Goal: Task Accomplishment & Management: Complete application form

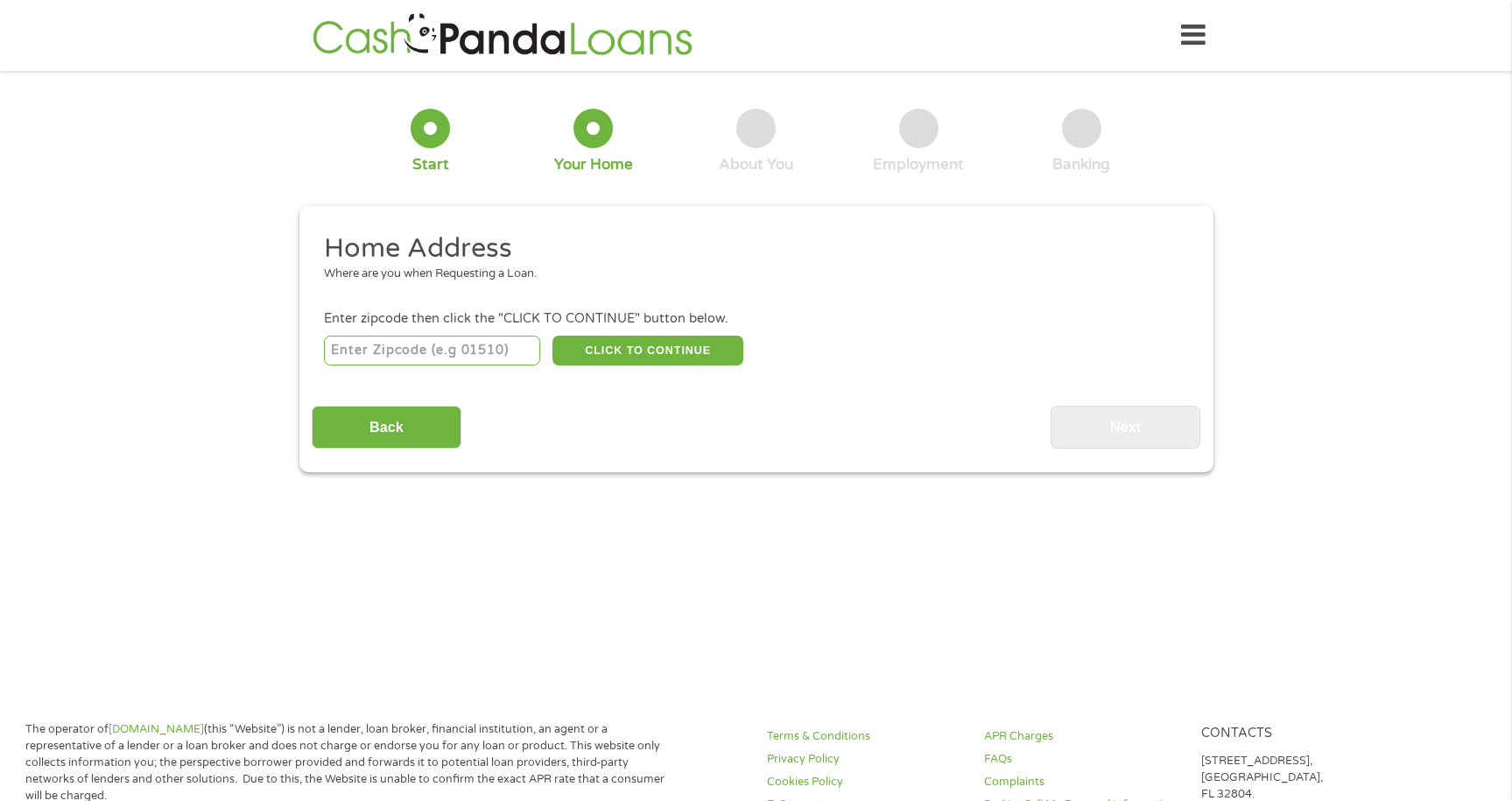
click at [403, 352] on input "number" at bounding box center [432, 350] width 216 height 29
type input "22172"
click at [653, 348] on button "CLICK TO CONTINUE" at bounding box center [648, 350] width 191 height 29
type input "22172"
type input "Triangle"
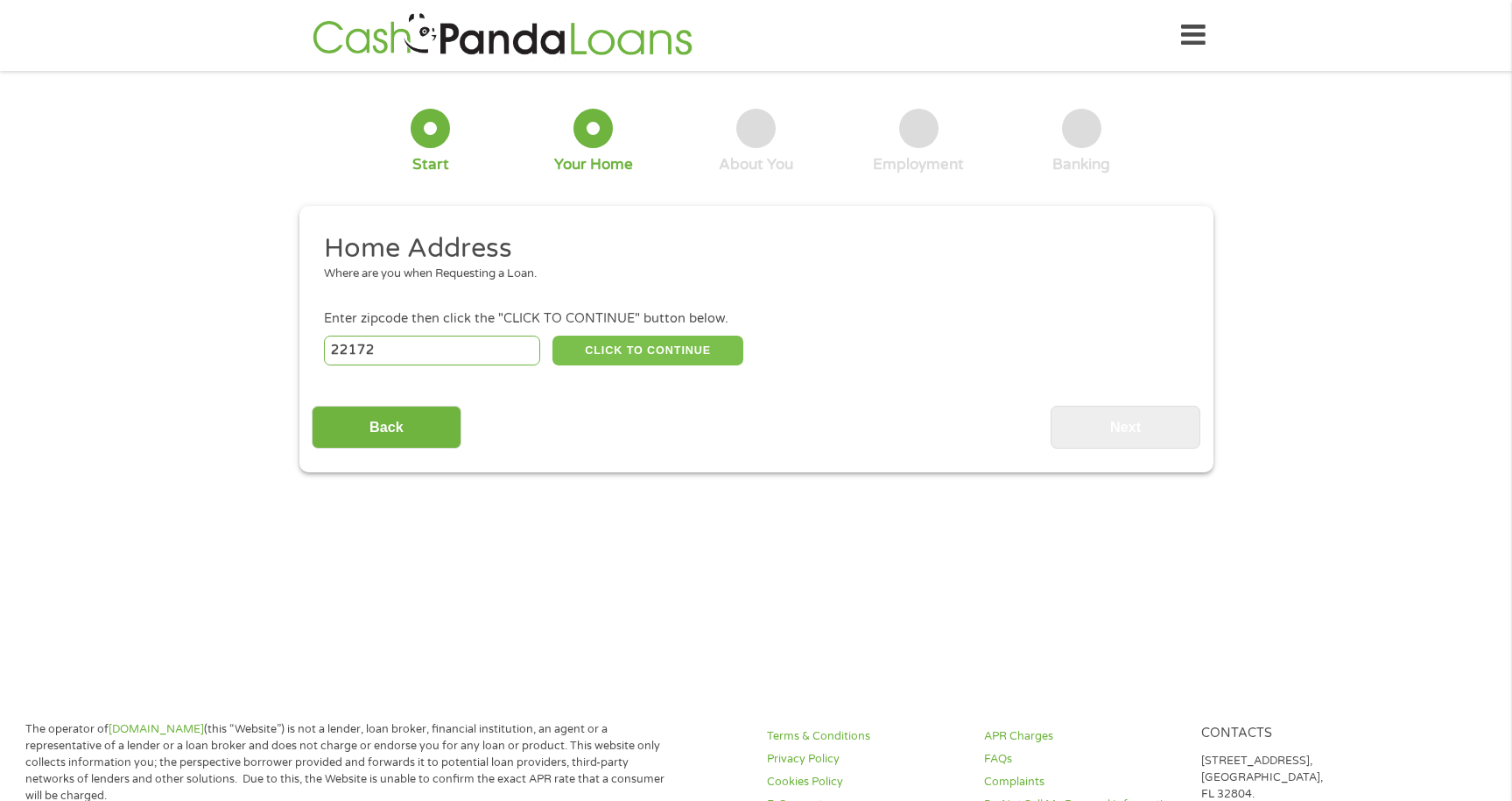
select select "[US_STATE]"
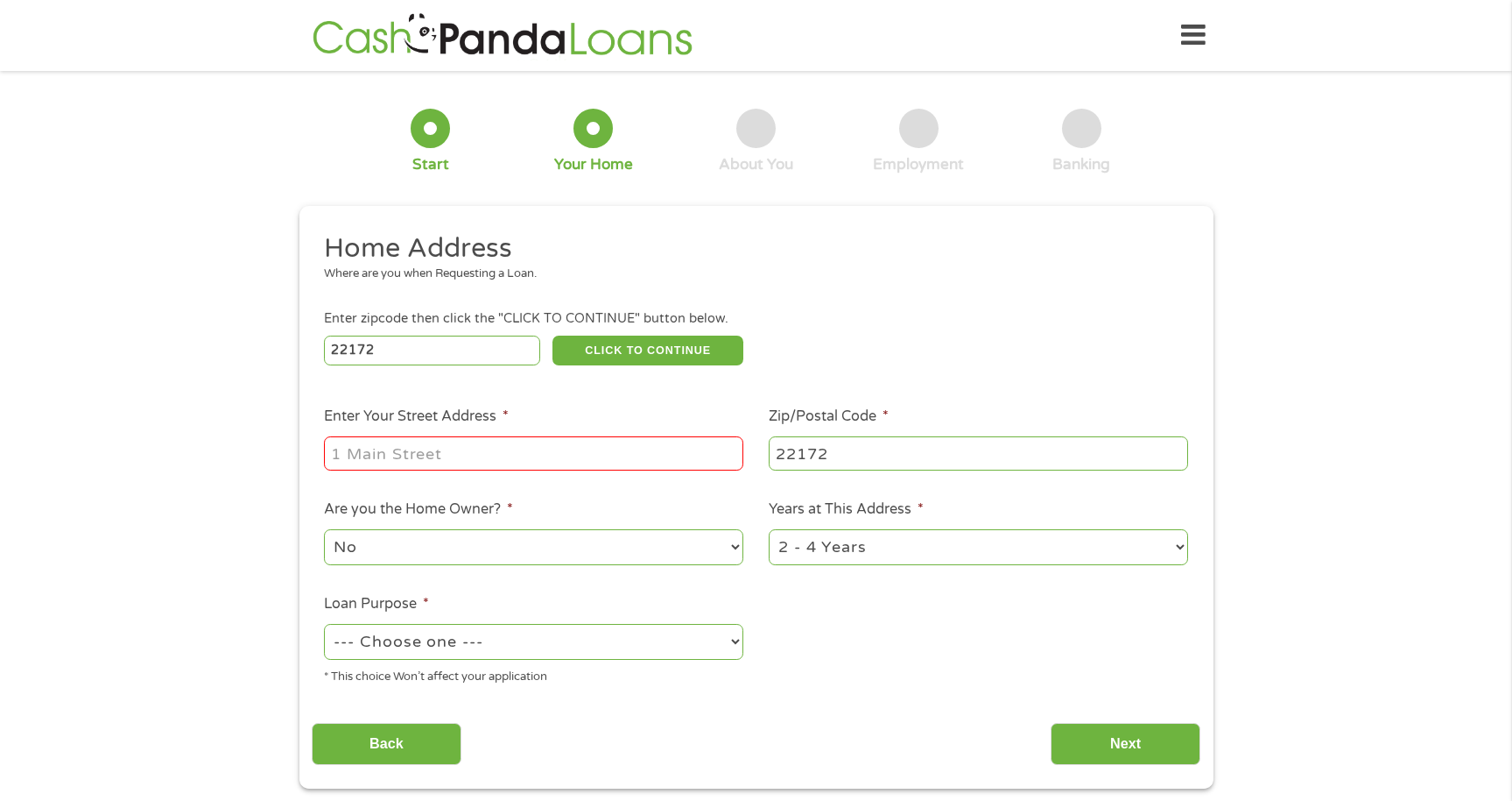
click at [415, 461] on input "Enter Your Street Address *" at bounding box center [533, 453] width 419 height 33
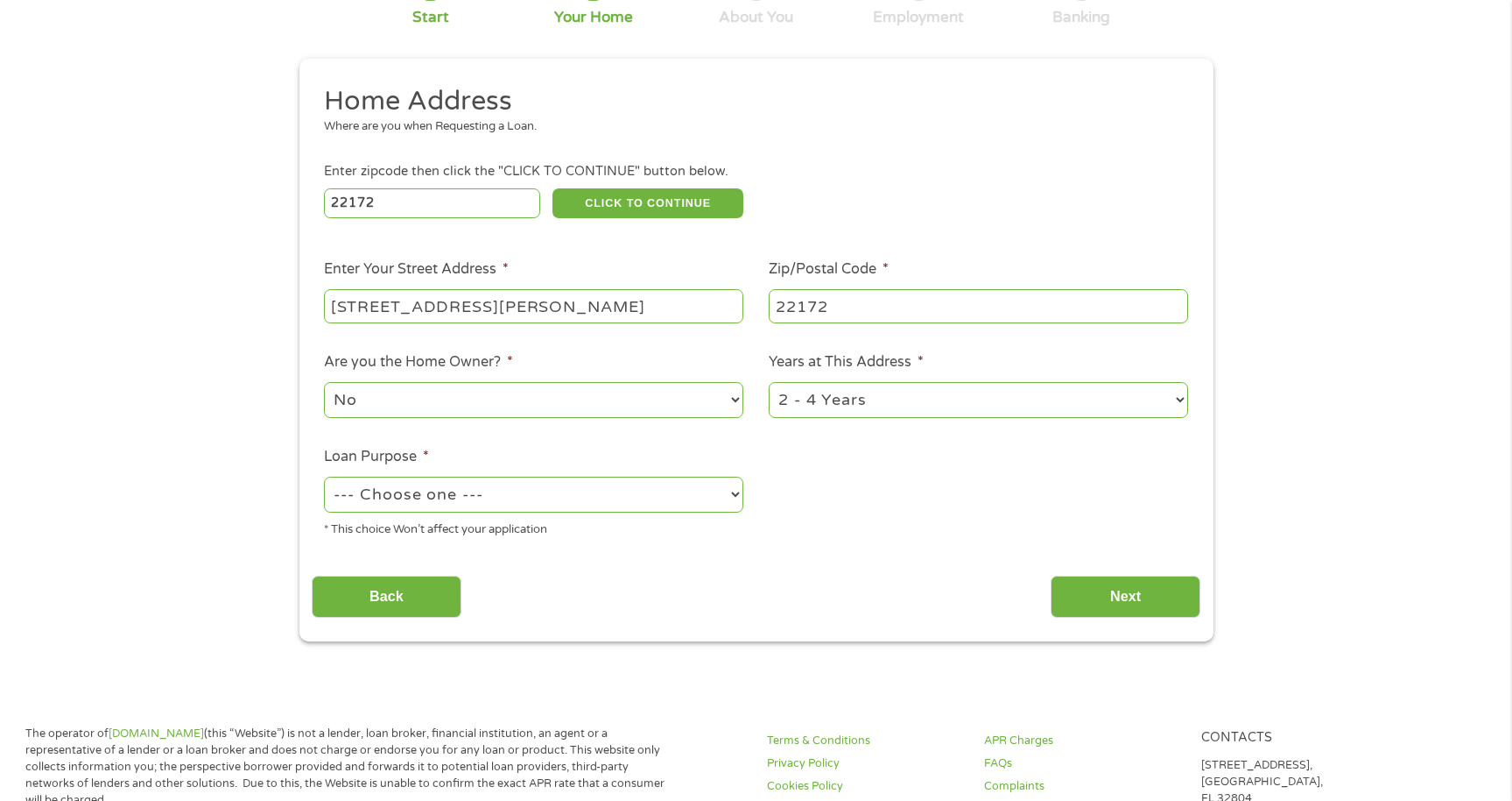
scroll to position [175, 0]
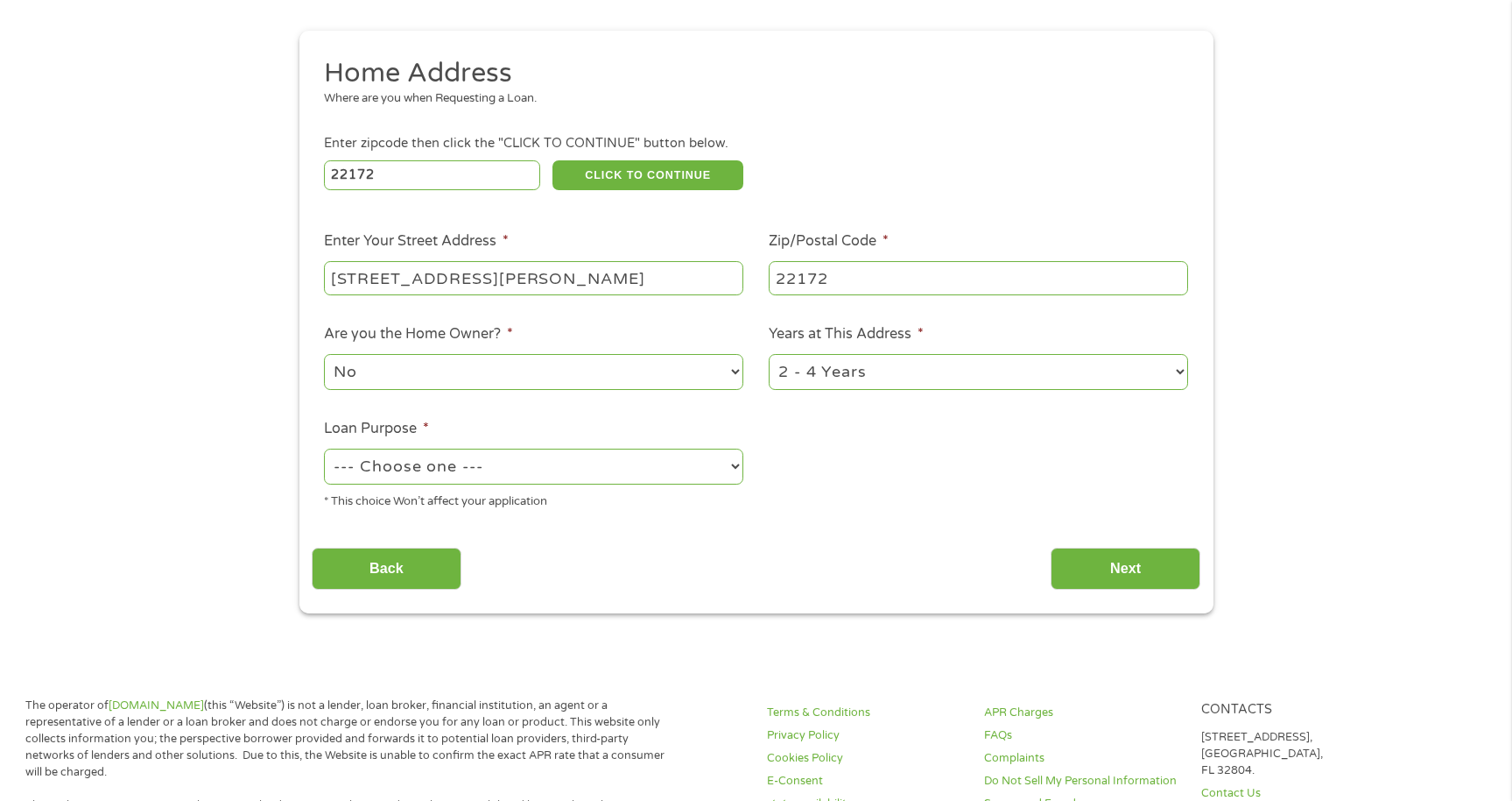
type input "[STREET_ADDRESS][PERSON_NAME]"
click at [462, 473] on select "--- Choose one --- Pay Bills Debt Consolidation Home Improvement Major Purchase…" at bounding box center [533, 466] width 419 height 36
select select "paybills"
click at [324, 448] on select "--- Choose one --- Pay Bills Debt Consolidation Home Improvement Major Purchase…" at bounding box center [533, 466] width 419 height 36
click at [1131, 565] on input "Next" at bounding box center [1125, 568] width 149 height 43
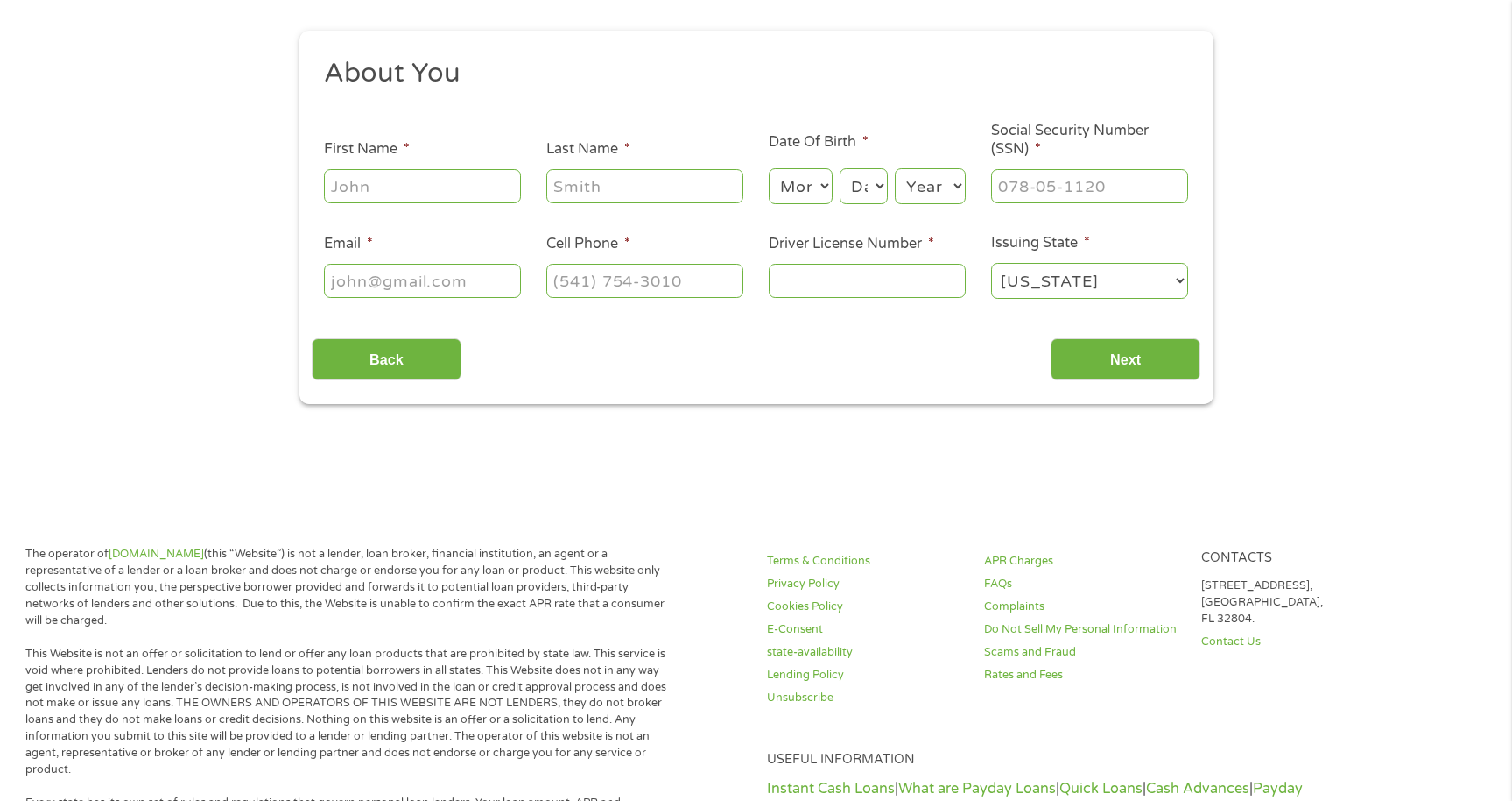
scroll to position [0, 0]
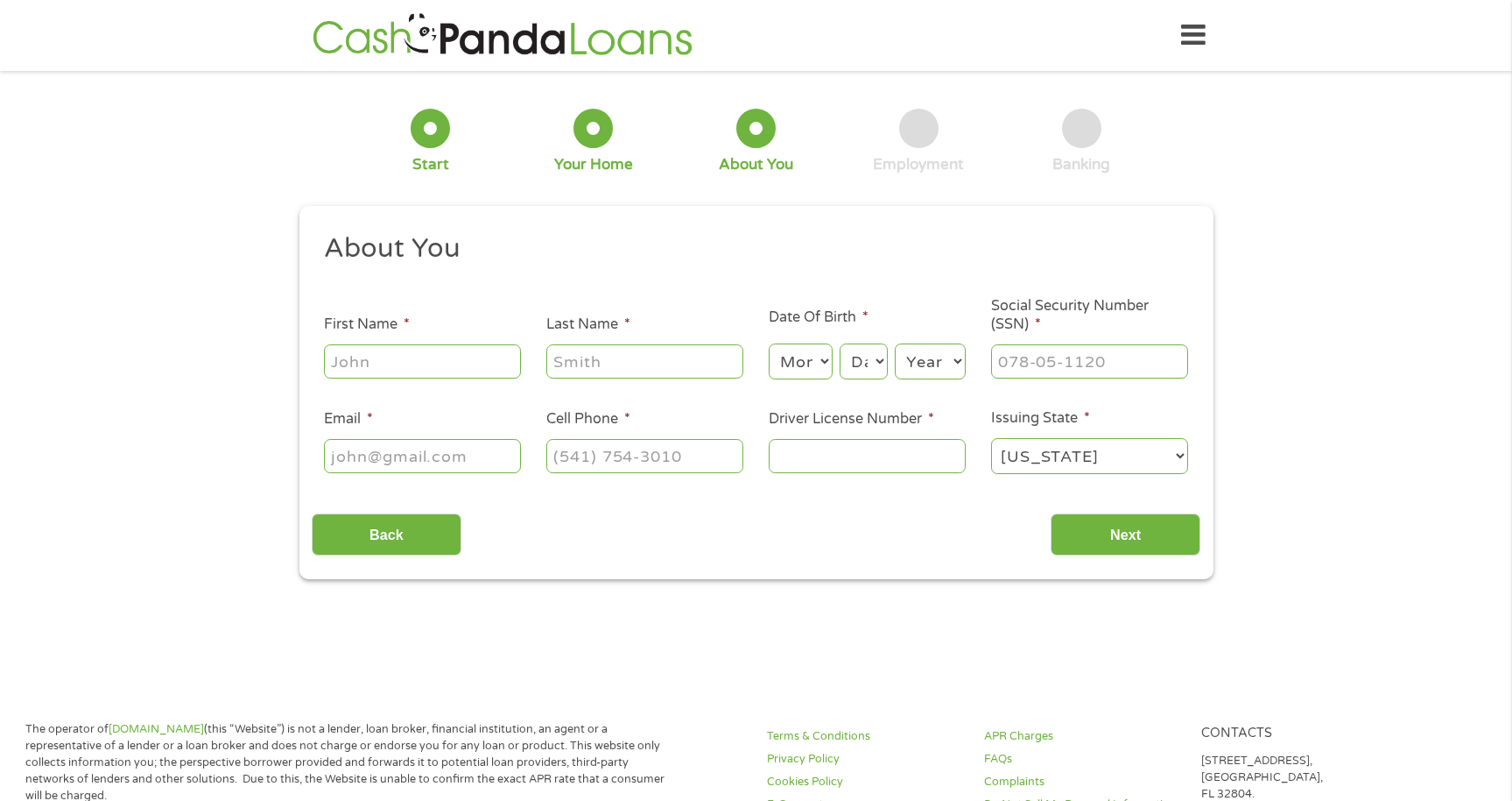
click at [399, 362] on input "First Name *" at bounding box center [422, 361] width 197 height 33
type input "[PERSON_NAME]"
type input "[PERSON_NAME][EMAIL_ADDRESS][PERSON_NAME][DOMAIN_NAME]"
type input "[PHONE_NUMBER]"
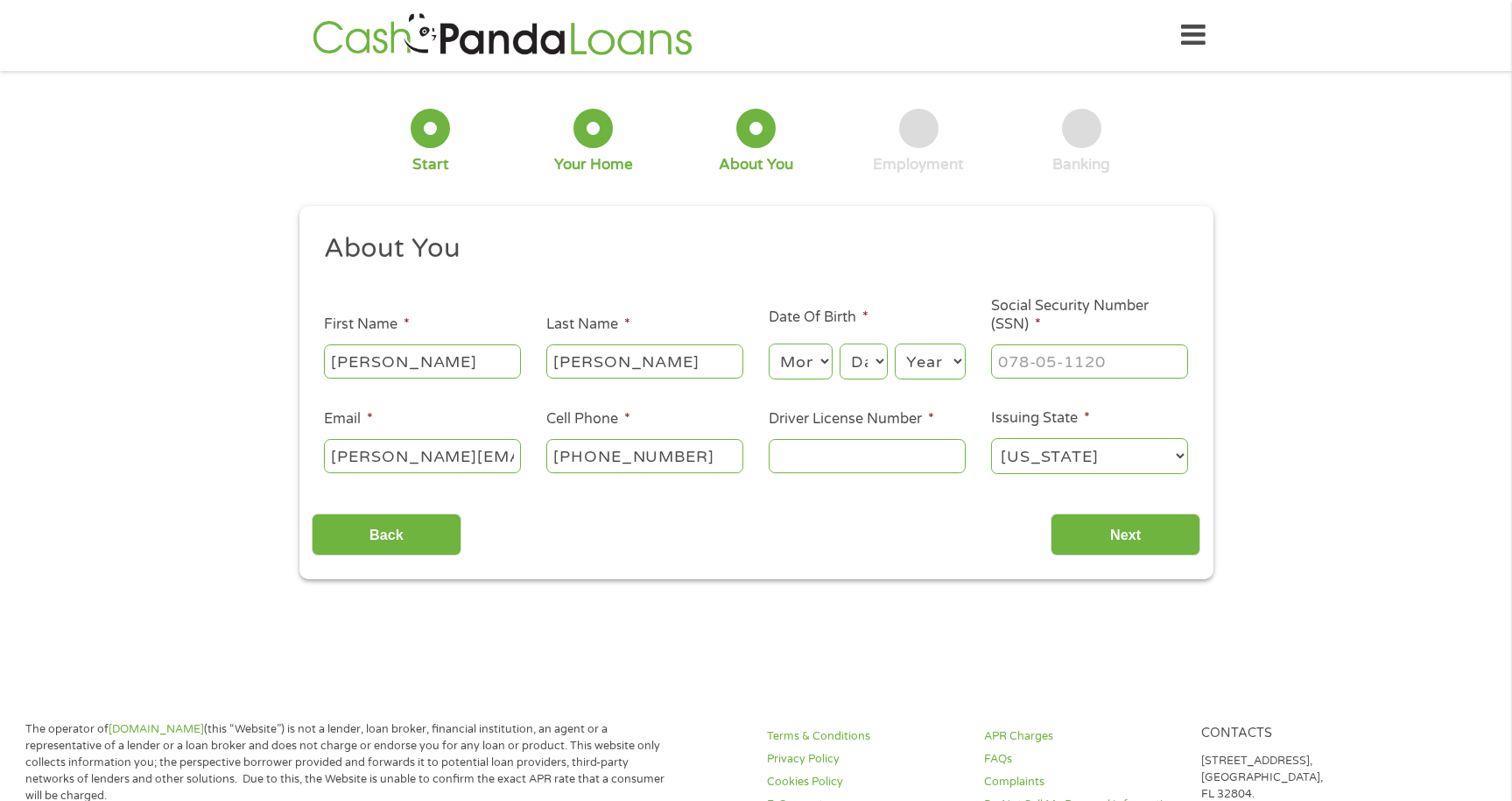
click at [511, 453] on input "[PERSON_NAME][EMAIL_ADDRESS][PERSON_NAME][DOMAIN_NAME]" at bounding box center [422, 455] width 197 height 33
click at [519, 455] on input "[PERSON_NAME][EMAIL_ADDRESS][PERSON_NAME][DOMAIN_NAME]" at bounding box center [422, 455] width 197 height 33
click at [513, 457] on input "[PERSON_NAME][EMAIL_ADDRESS][PERSON_NAME][DOMAIN_NAME]" at bounding box center [422, 455] width 197 height 33
click at [512, 456] on input "[PERSON_NAME][EMAIL_ADDRESS][PERSON_NAME][DOMAIN_NAME]" at bounding box center [422, 455] width 197 height 33
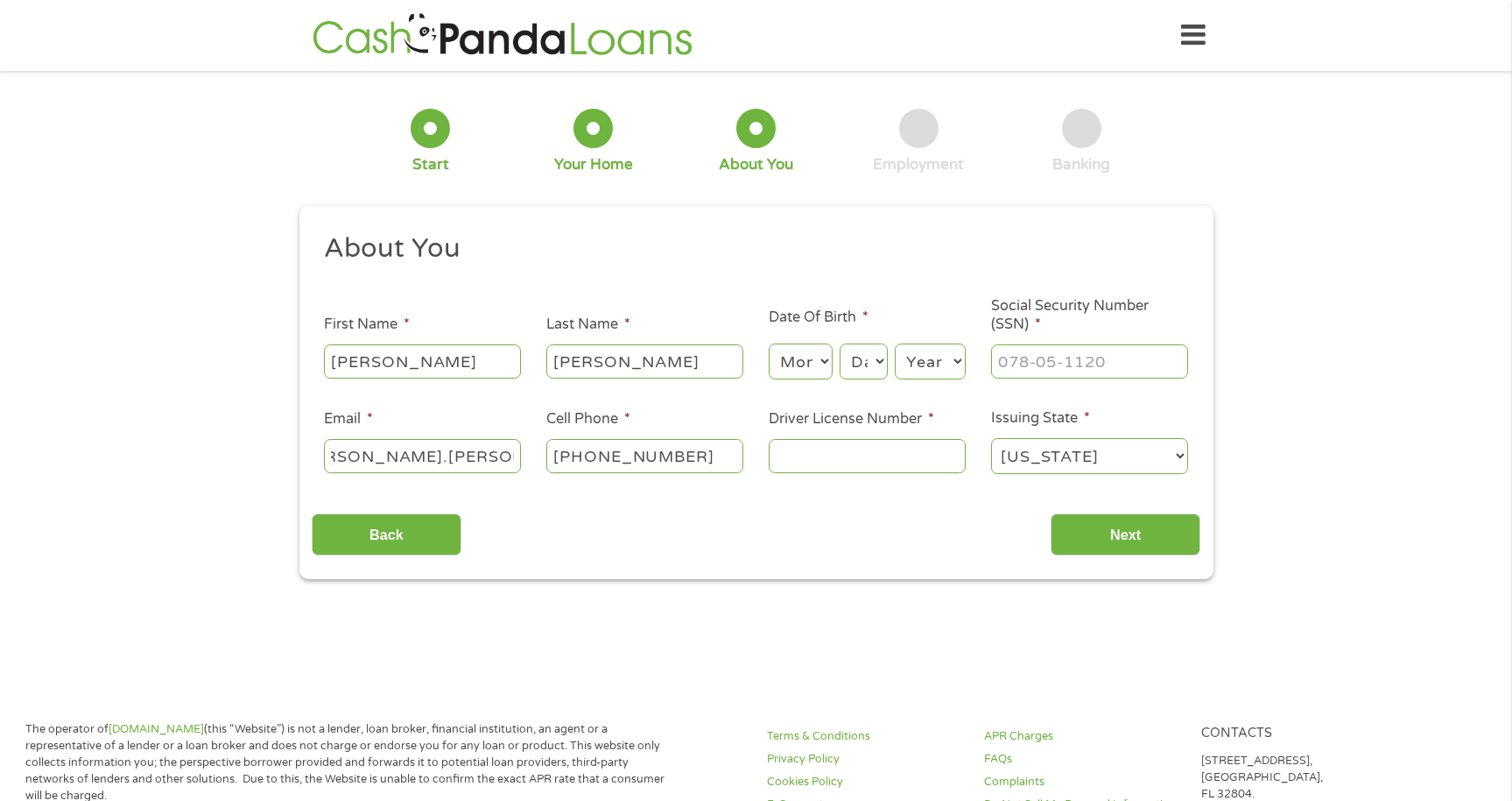
click at [452, 452] on input "[PERSON_NAME].[PERSON_NAME]@i=[DOMAIN_NAME]" at bounding box center [422, 455] width 197 height 33
type input "[PERSON_NAME][EMAIL_ADDRESS][PERSON_NAME][DOMAIN_NAME]"
click at [699, 459] on input "[PHONE_NUMBER]" at bounding box center [645, 455] width 197 height 33
click at [705, 478] on ul "About You This field is hidden when viewing the form Title * --- Choose one ---…" at bounding box center [756, 361] width 889 height 259
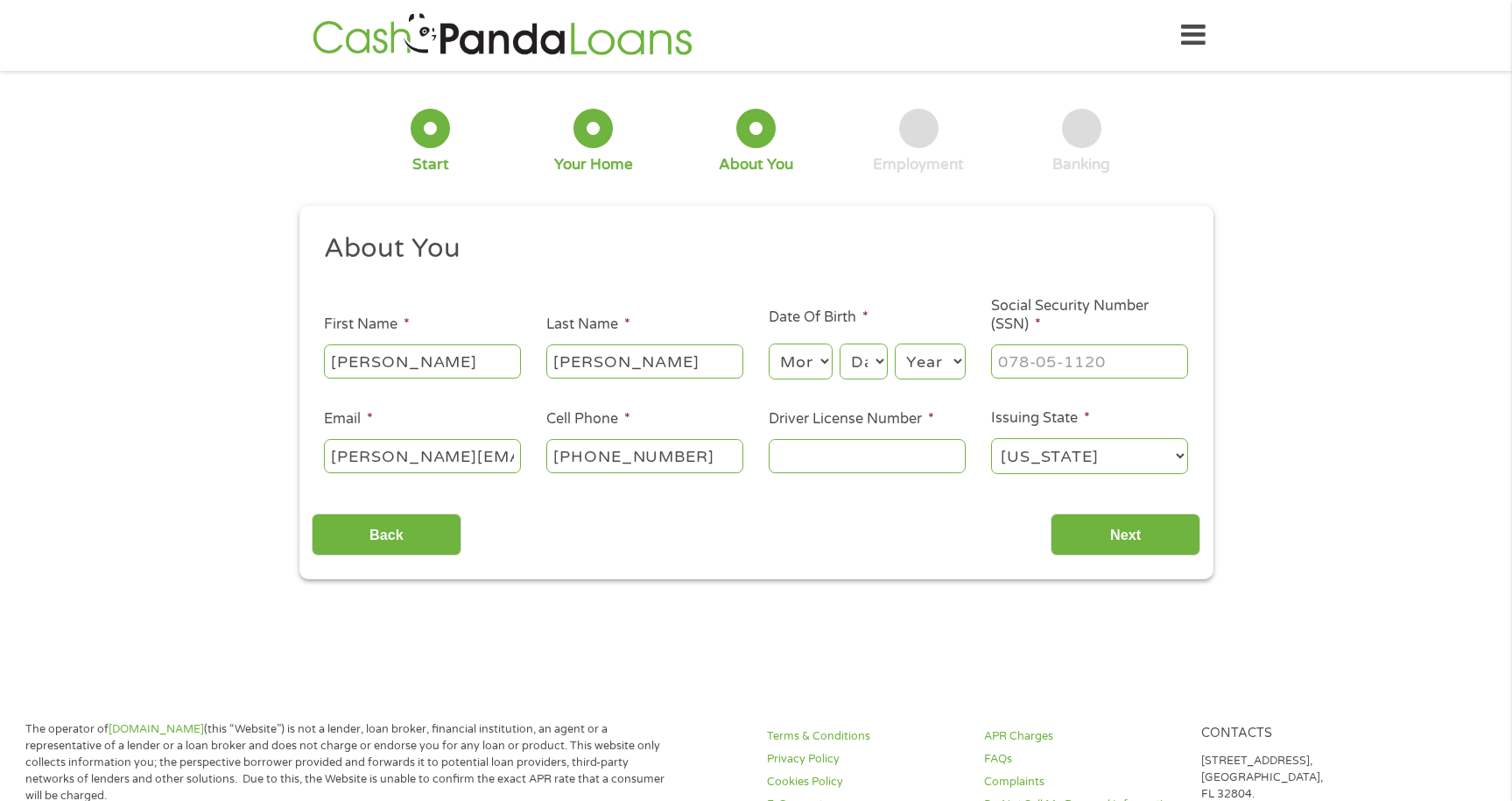
click at [687, 458] on input "[PHONE_NUMBER]" at bounding box center [645, 455] width 197 height 33
click at [688, 458] on input "[PHONE_NUMBER]" at bounding box center [645, 455] width 197 height 33
click at [688, 457] on input "[PHONE_NUMBER]" at bounding box center [645, 455] width 197 height 33
type input "[PHONE_NUMBER]"
click at [809, 448] on input "Driver License Number *" at bounding box center [866, 455] width 197 height 33
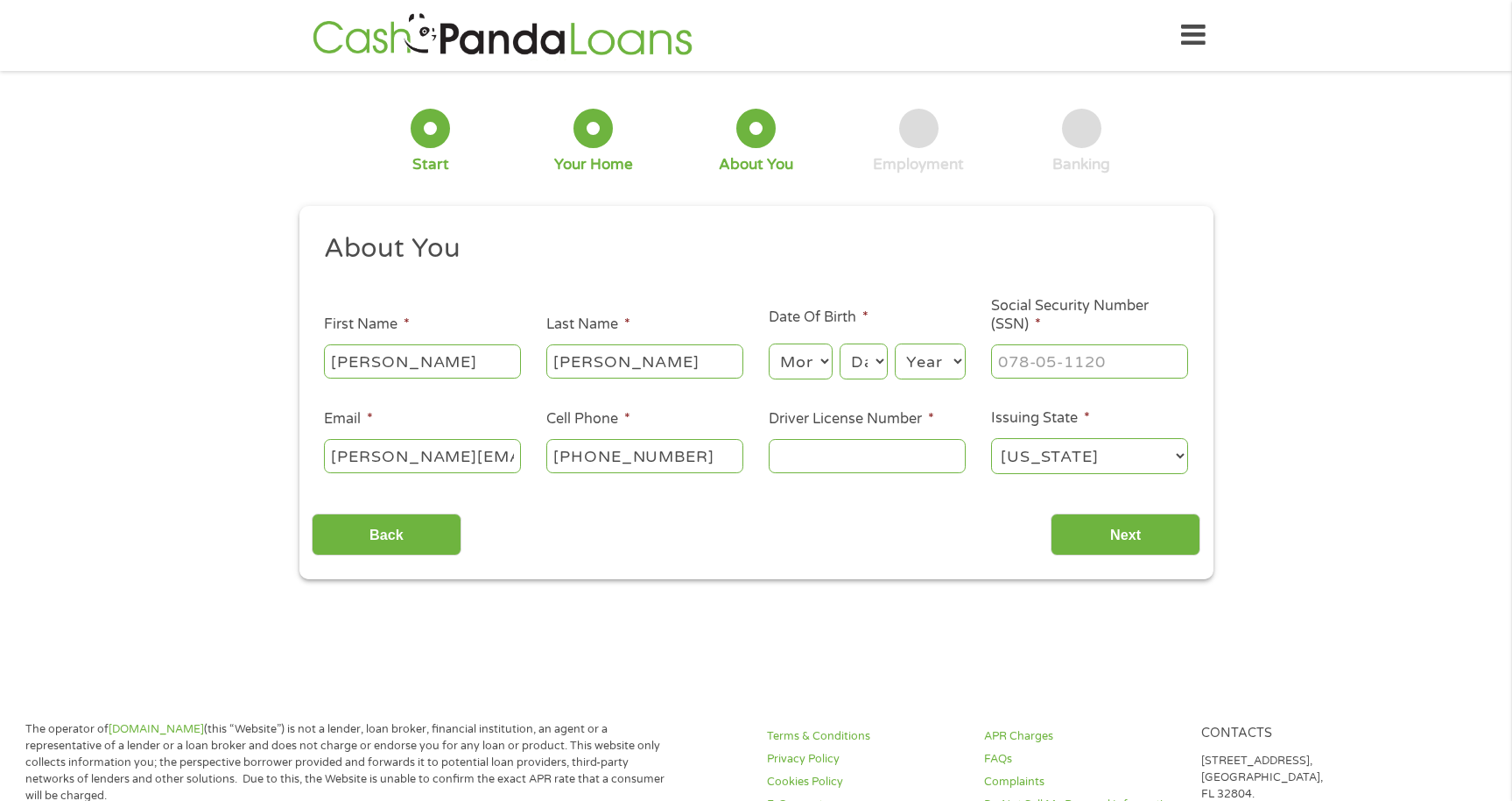
type input "a"
type input "A61347382"
click at [1139, 537] on input "Next" at bounding box center [1125, 535] width 149 height 43
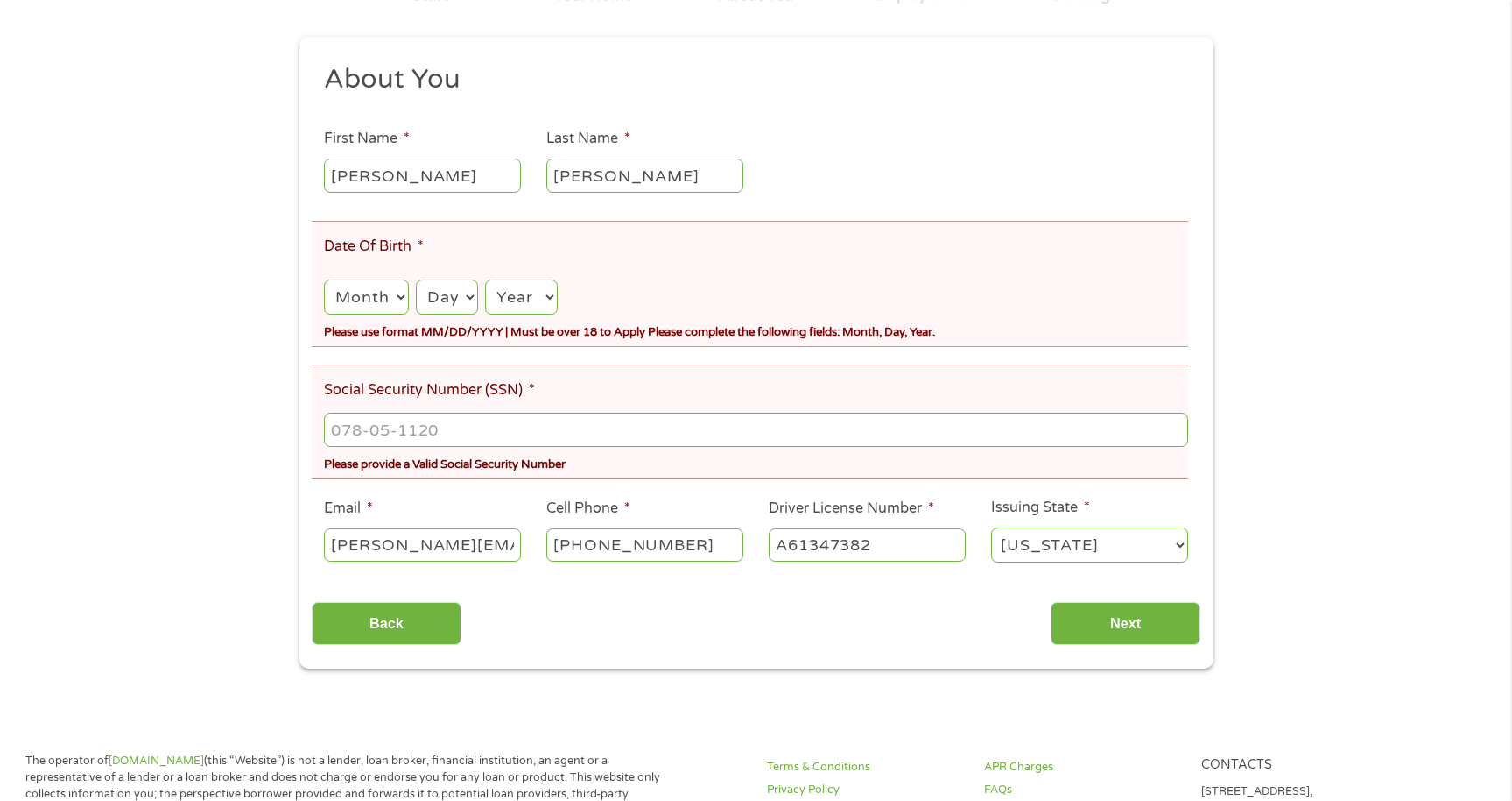
scroll to position [263, 0]
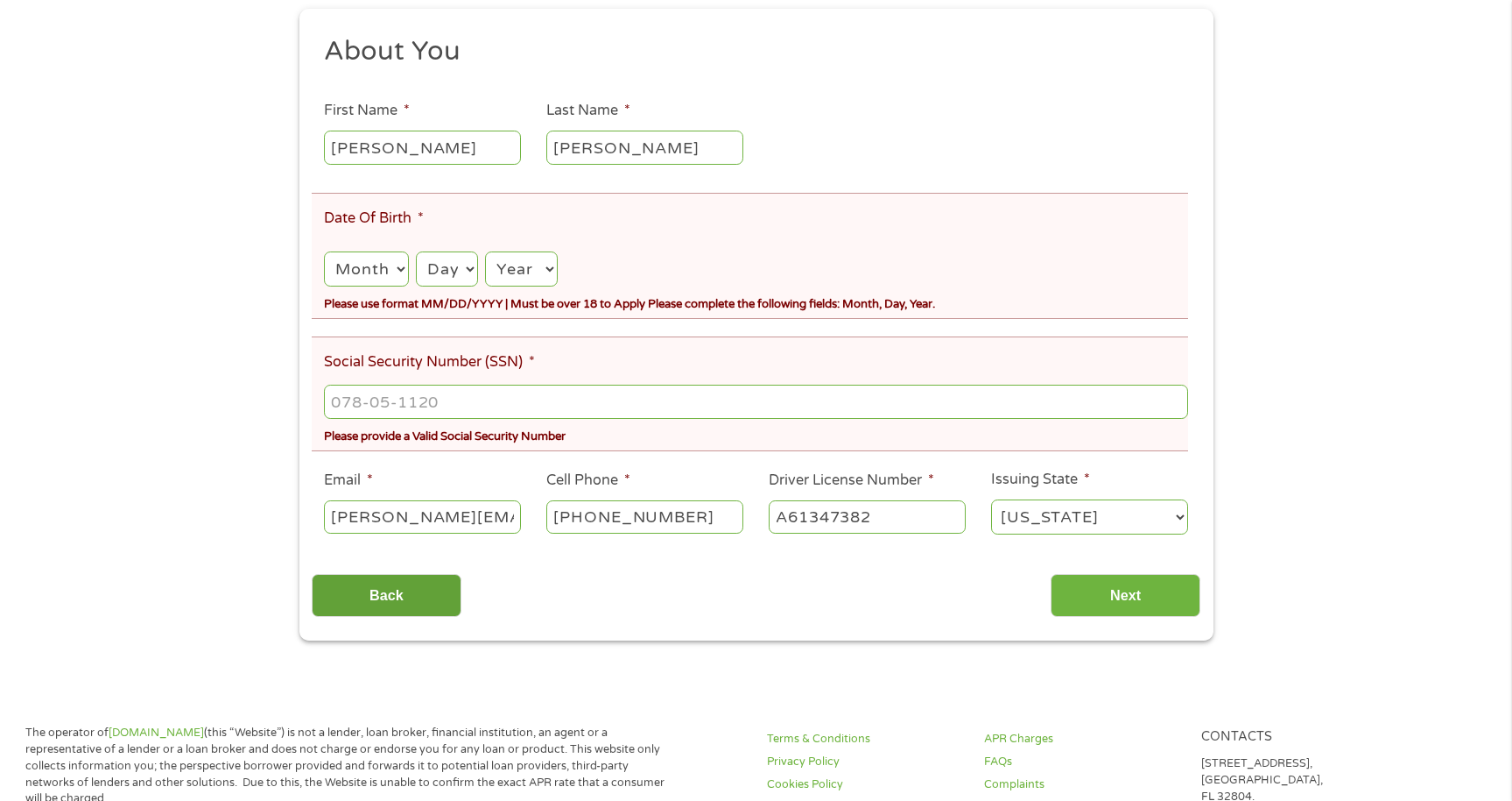
click at [371, 593] on input "Back" at bounding box center [386, 595] width 149 height 43
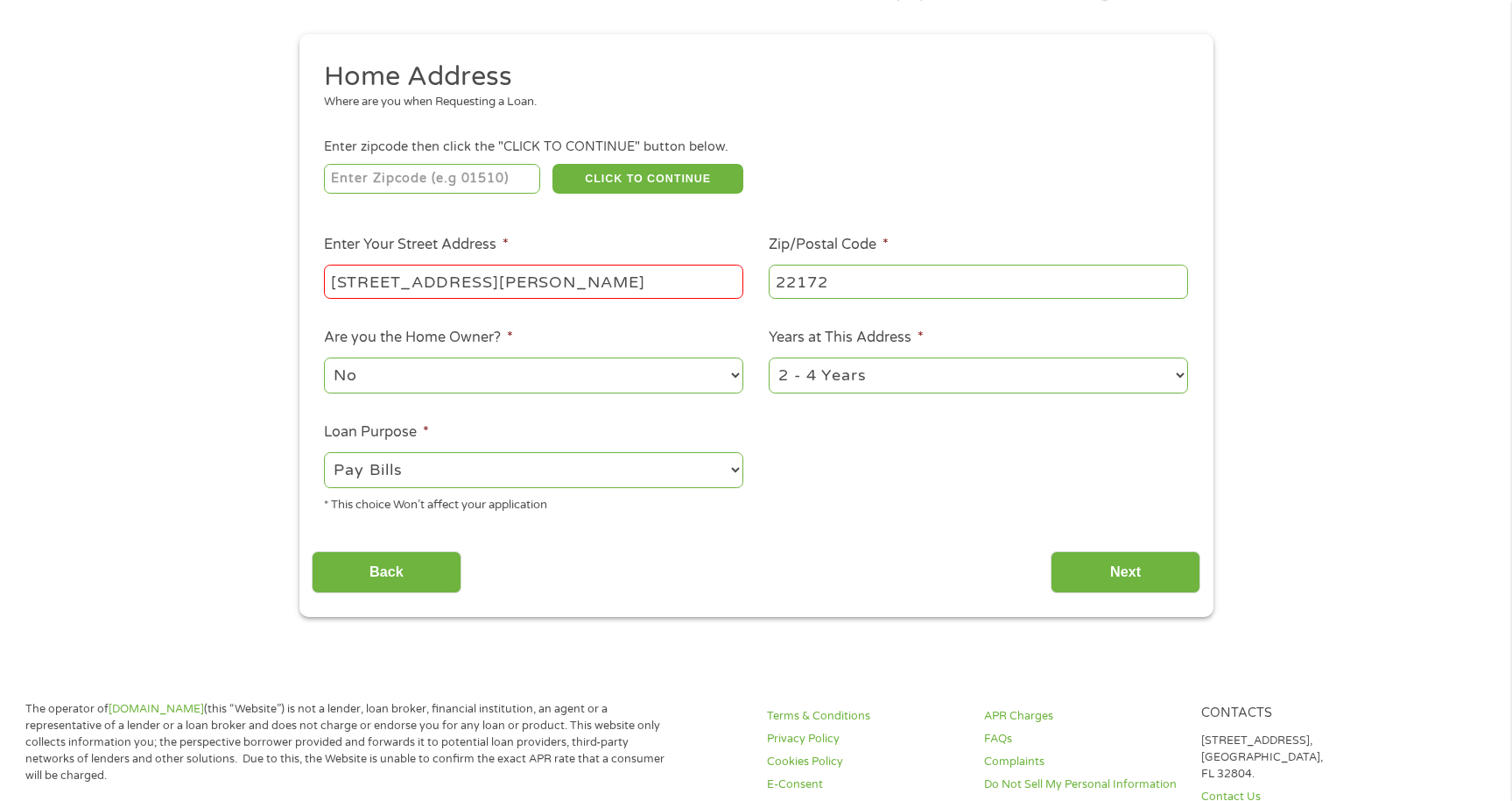
scroll to position [175, 0]
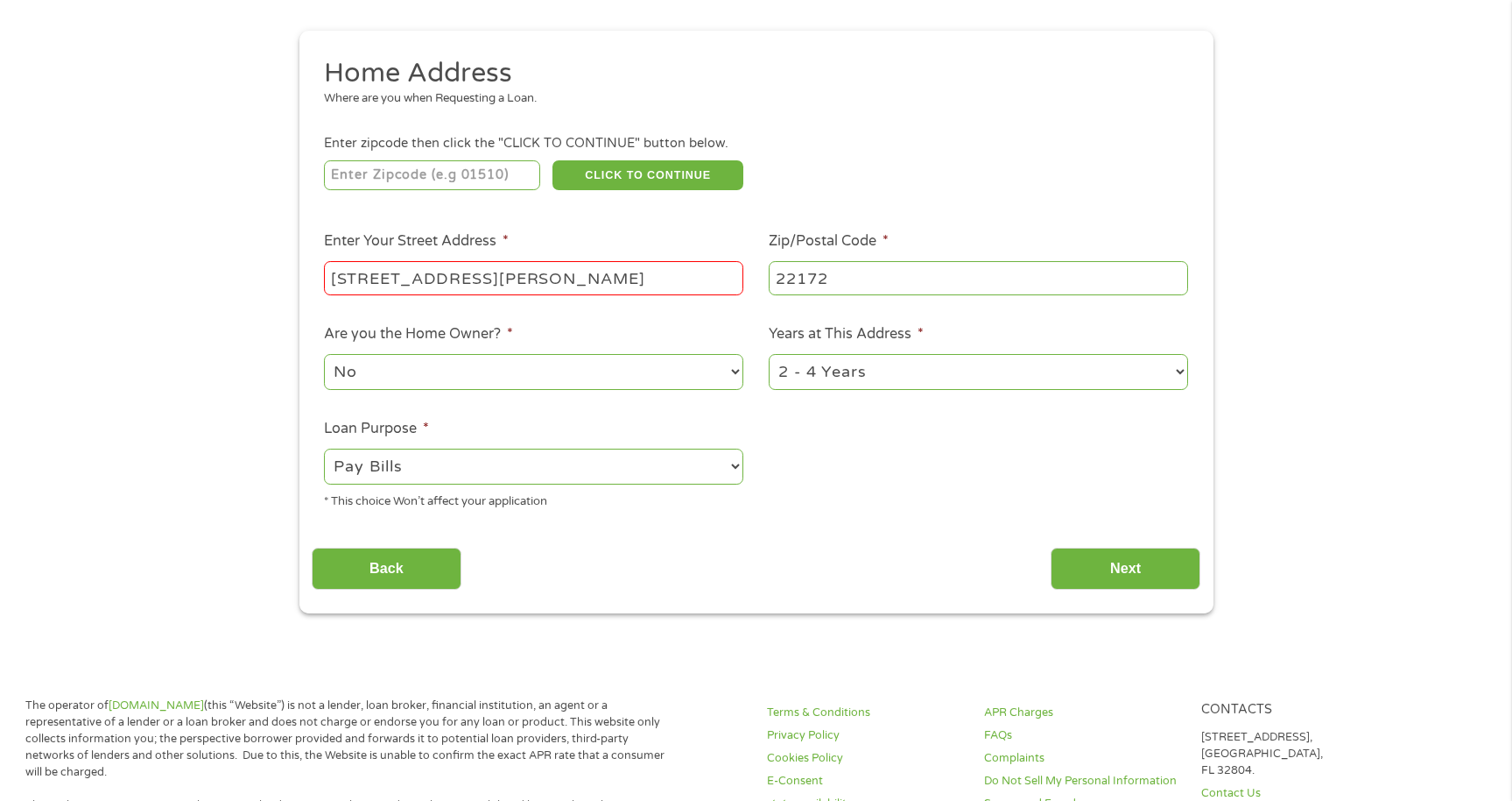
drag, startPoint x: 1117, startPoint y: 563, endPoint x: 987, endPoint y: 581, distance: 131.2
click at [1118, 564] on input "Next" at bounding box center [1125, 568] width 149 height 43
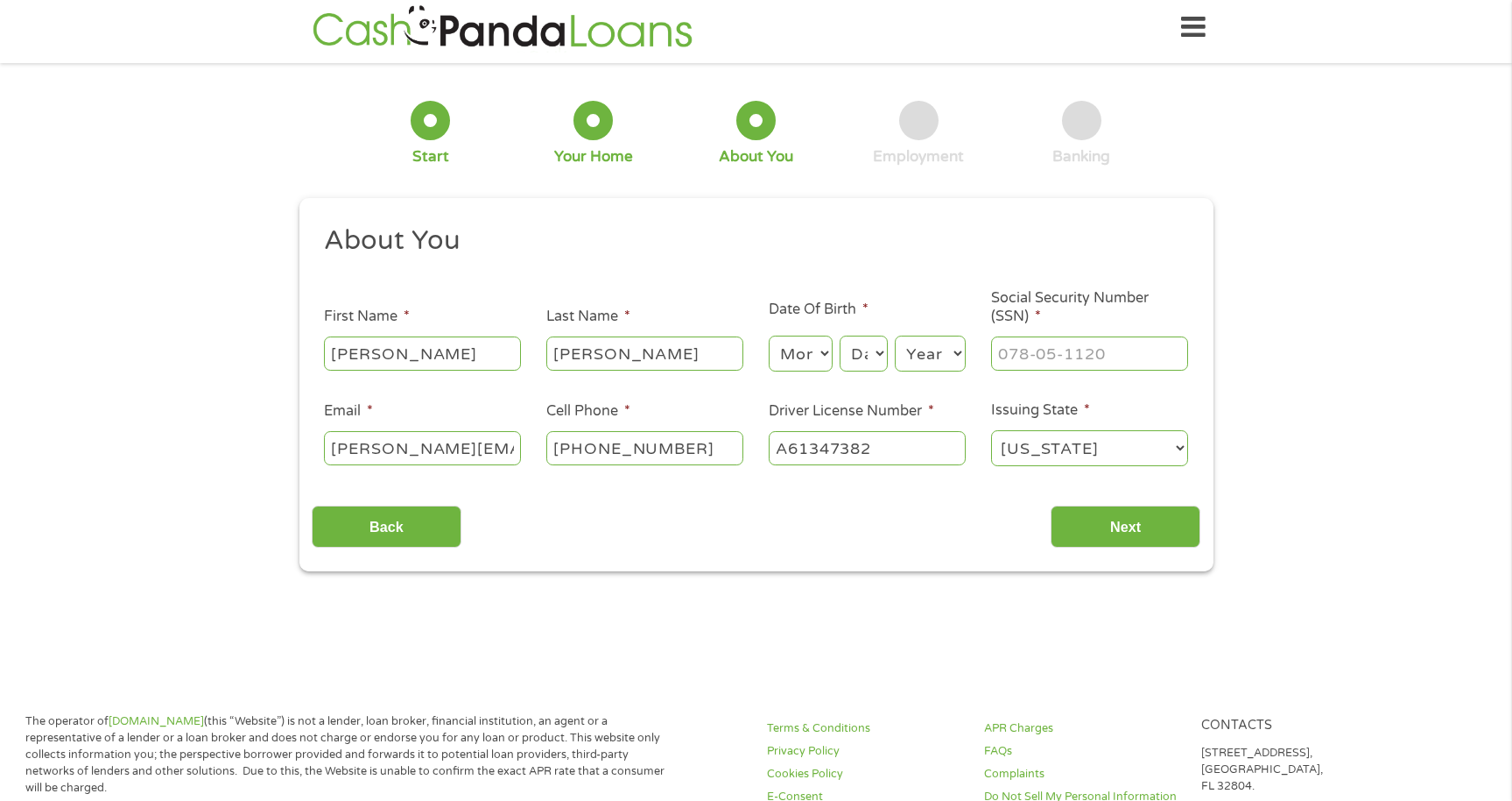
scroll to position [0, 0]
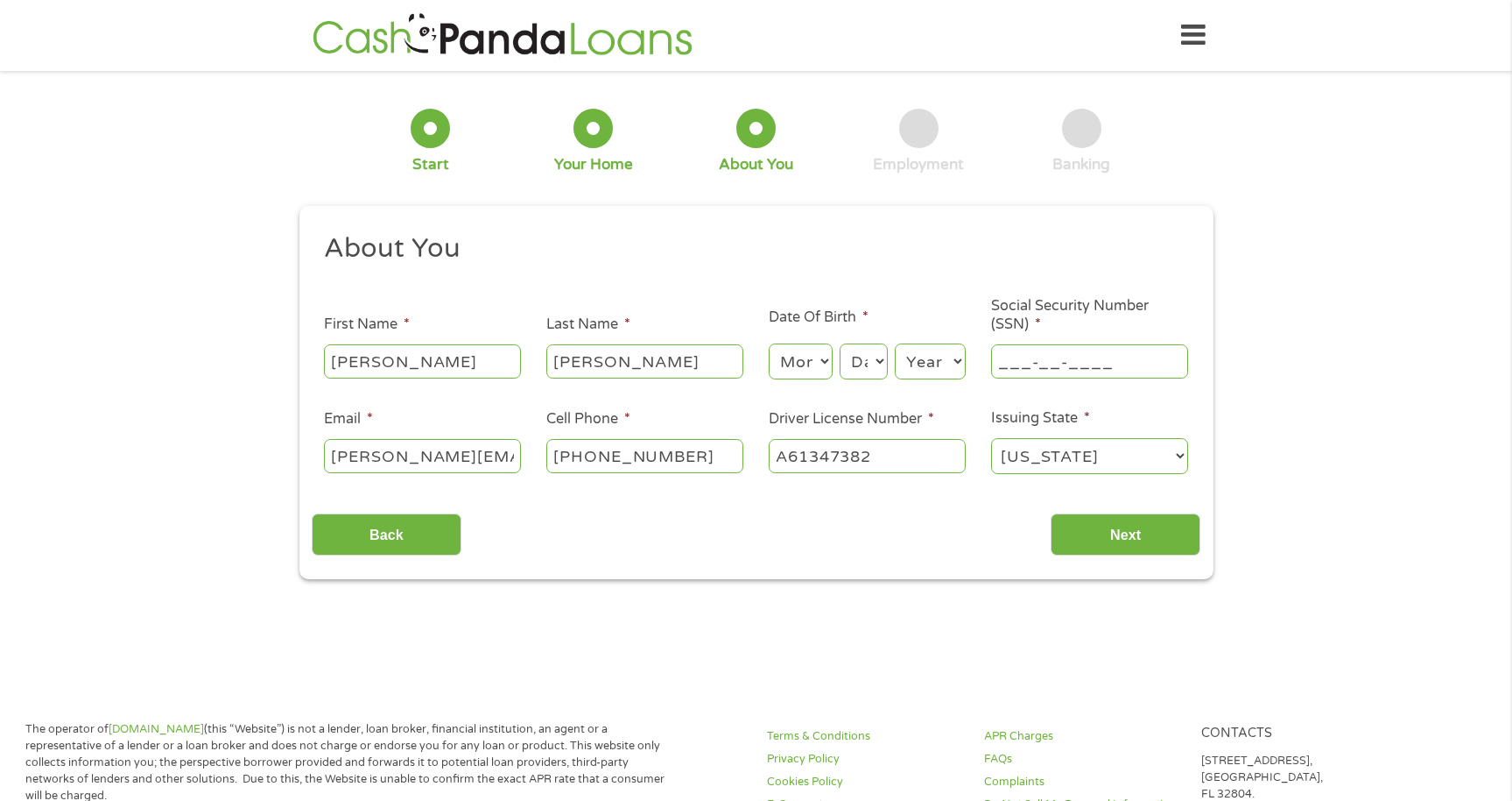
click at [1095, 365] on input "___-__-____" at bounding box center [1089, 361] width 197 height 33
type input "253-53-7132"
click at [824, 360] on select "Month 1 2 3 4 5 6 7 8 9 10 11 12" at bounding box center [800, 361] width 64 height 36
select select "7"
click at [768, 343] on select "Month 1 2 3 4 5 6 7 8 9 10 11 12" at bounding box center [800, 361] width 64 height 36
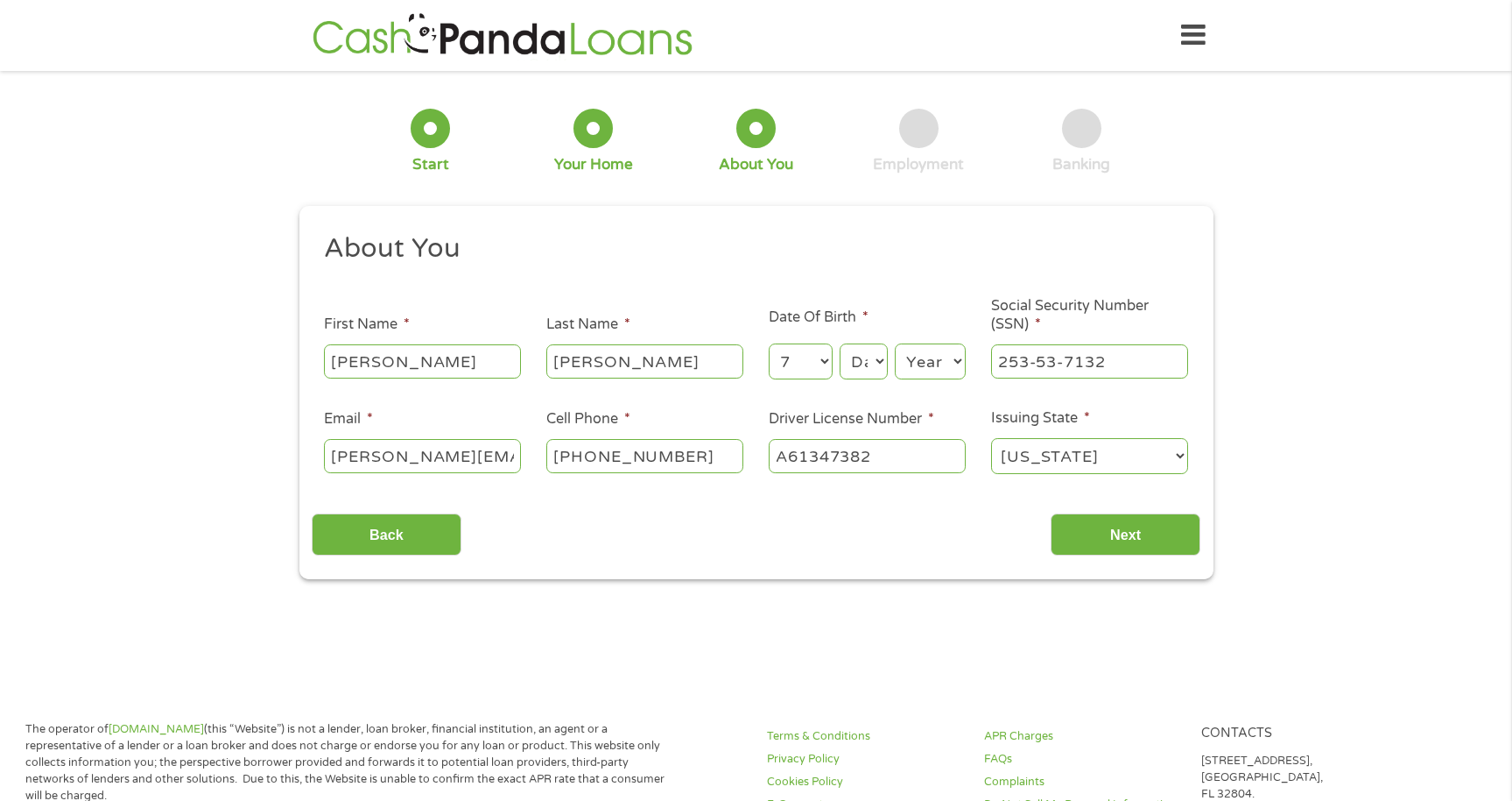
click at [870, 365] on select "Day 1 2 3 4 5 6 7 8 9 10 11 12 13 14 15 16 17 18 19 20 21 22 23 24 25 26 27 28 …" at bounding box center [863, 361] width 48 height 36
select select "29"
click at [840, 343] on select "Day 1 2 3 4 5 6 7 8 9 10 11 12 13 14 15 16 17 18 19 20 21 22 23 24 25 26 27 28 …" at bounding box center [863, 361] width 48 height 36
click at [941, 353] on select "Year [DATE] 2006 2005 2004 2003 2002 2001 2000 1999 1998 1997 1996 1995 1994 19…" at bounding box center [930, 361] width 71 height 36
select select "1970"
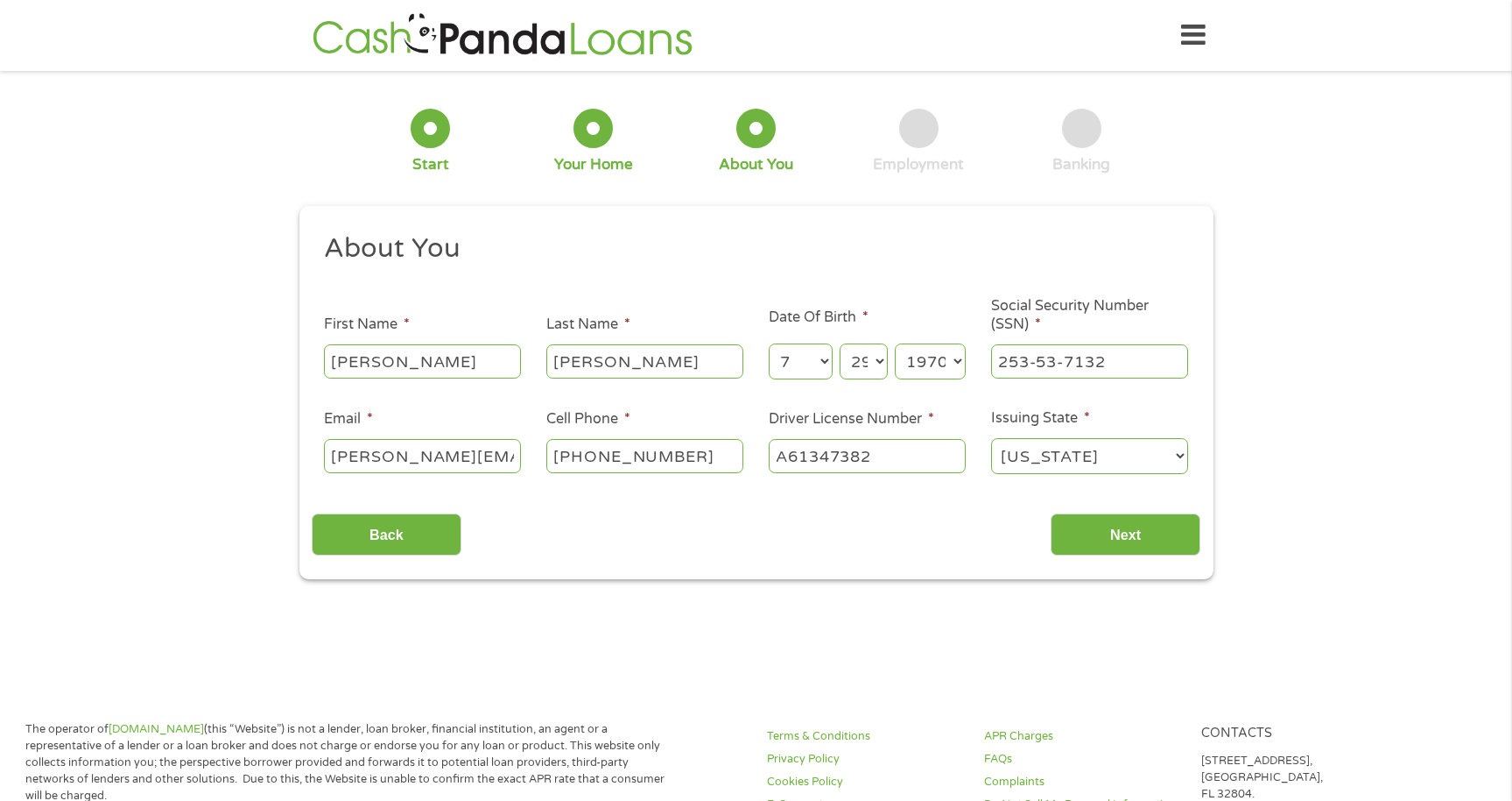
click at [895, 343] on select "Year [DATE] 2006 2005 2004 2003 2002 2001 2000 1999 1998 1997 1996 1995 1994 19…" at bounding box center [930, 361] width 71 height 36
click at [1125, 529] on input "Next" at bounding box center [1125, 535] width 149 height 43
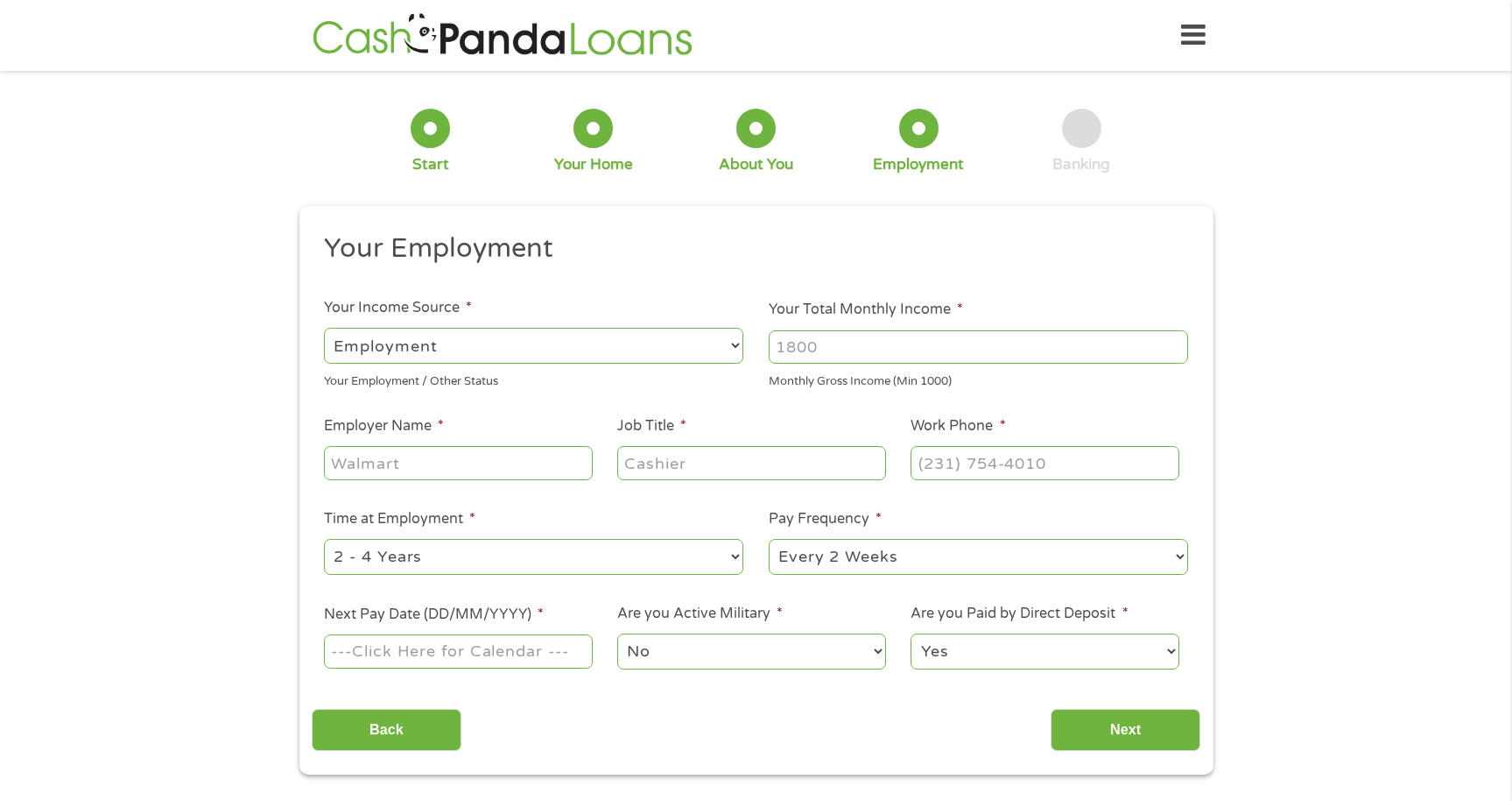
click at [832, 342] on input "Your Total Monthly Income *" at bounding box center [978, 346] width 419 height 33
type input "3800"
click at [442, 465] on input "Employer Name *" at bounding box center [458, 462] width 268 height 33
type input "First Transit"
click at [673, 470] on input "Job Title *" at bounding box center [751, 462] width 268 height 33
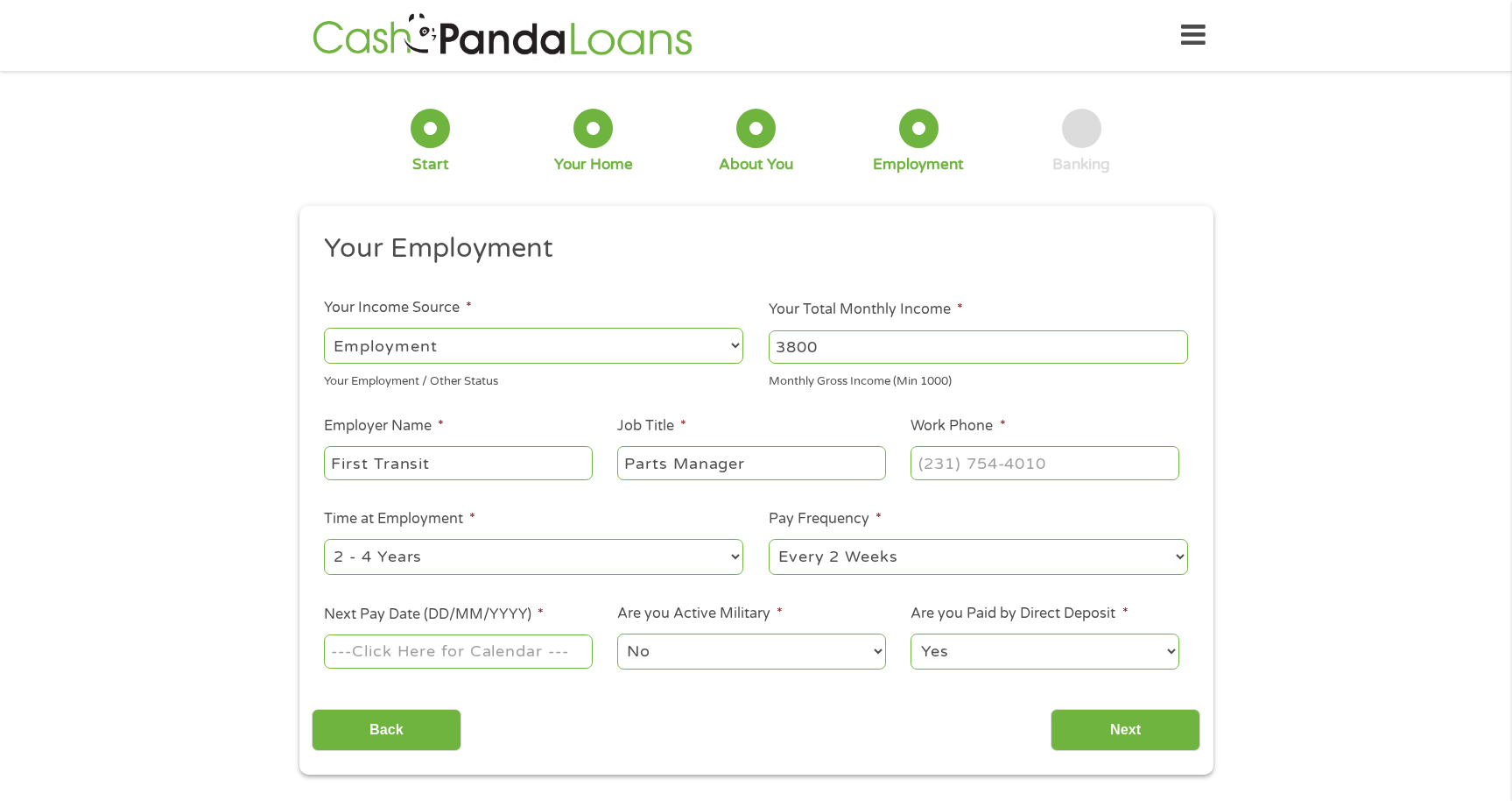
type input "Parts Manager"
click at [965, 468] on input "(___) ___-____" at bounding box center [1045, 462] width 268 height 33
type input "[PHONE_NUMBER]"
click at [735, 555] on select "--- Choose one --- 1 Year or less 1 - 2 Years 2 - 4 Years Over 4 Years" at bounding box center [533, 557] width 419 height 36
select select "60months"
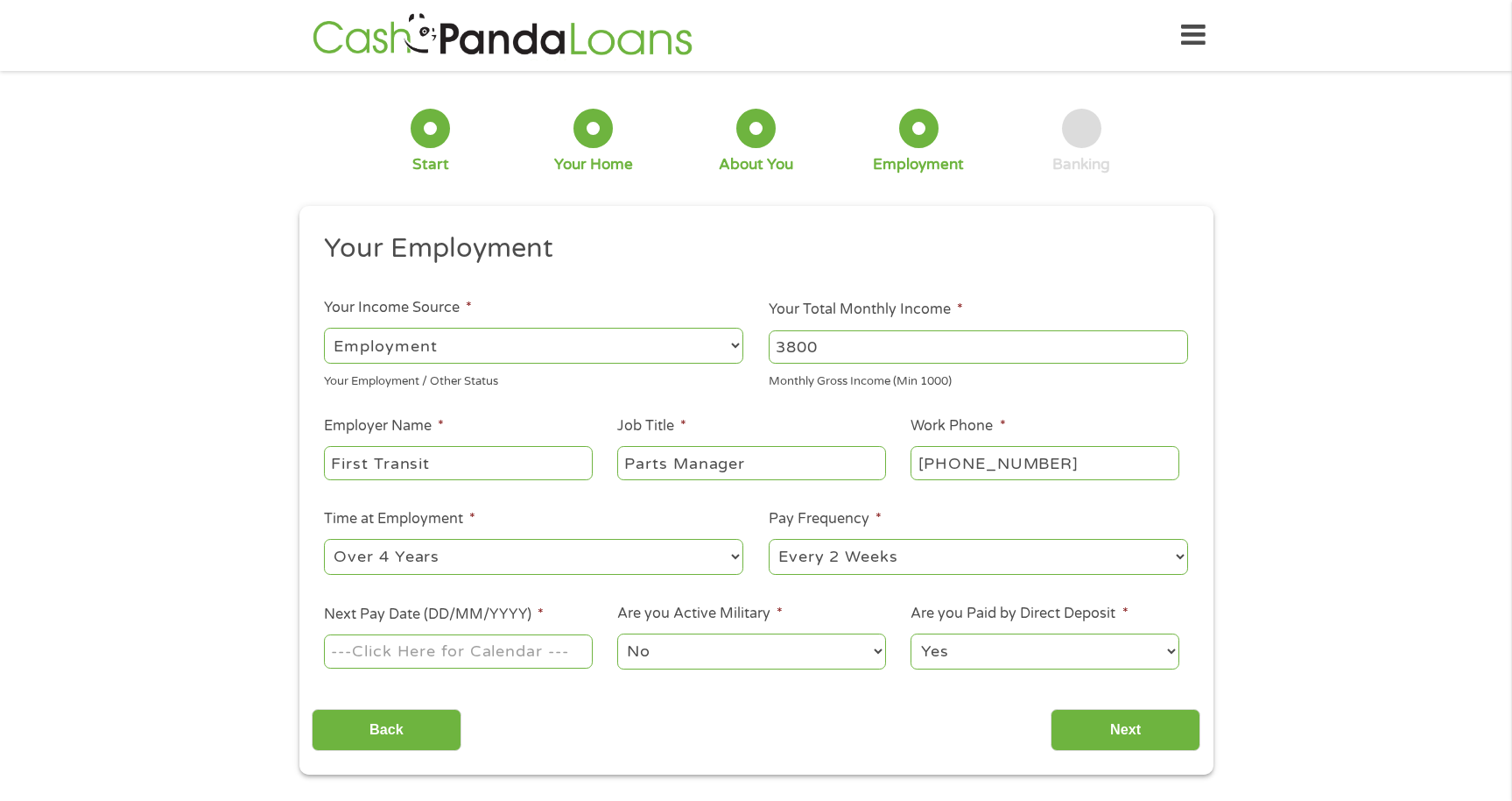
click at [324, 538] on select "--- Choose one --- 1 Year or less 1 - 2 Years 2 - 4 Years Over 4 Years" at bounding box center [533, 557] width 419 height 36
click at [455, 651] on input "Next Pay Date (DD/MM/YYYY) *" at bounding box center [458, 651] width 268 height 33
type input "[DATE]"
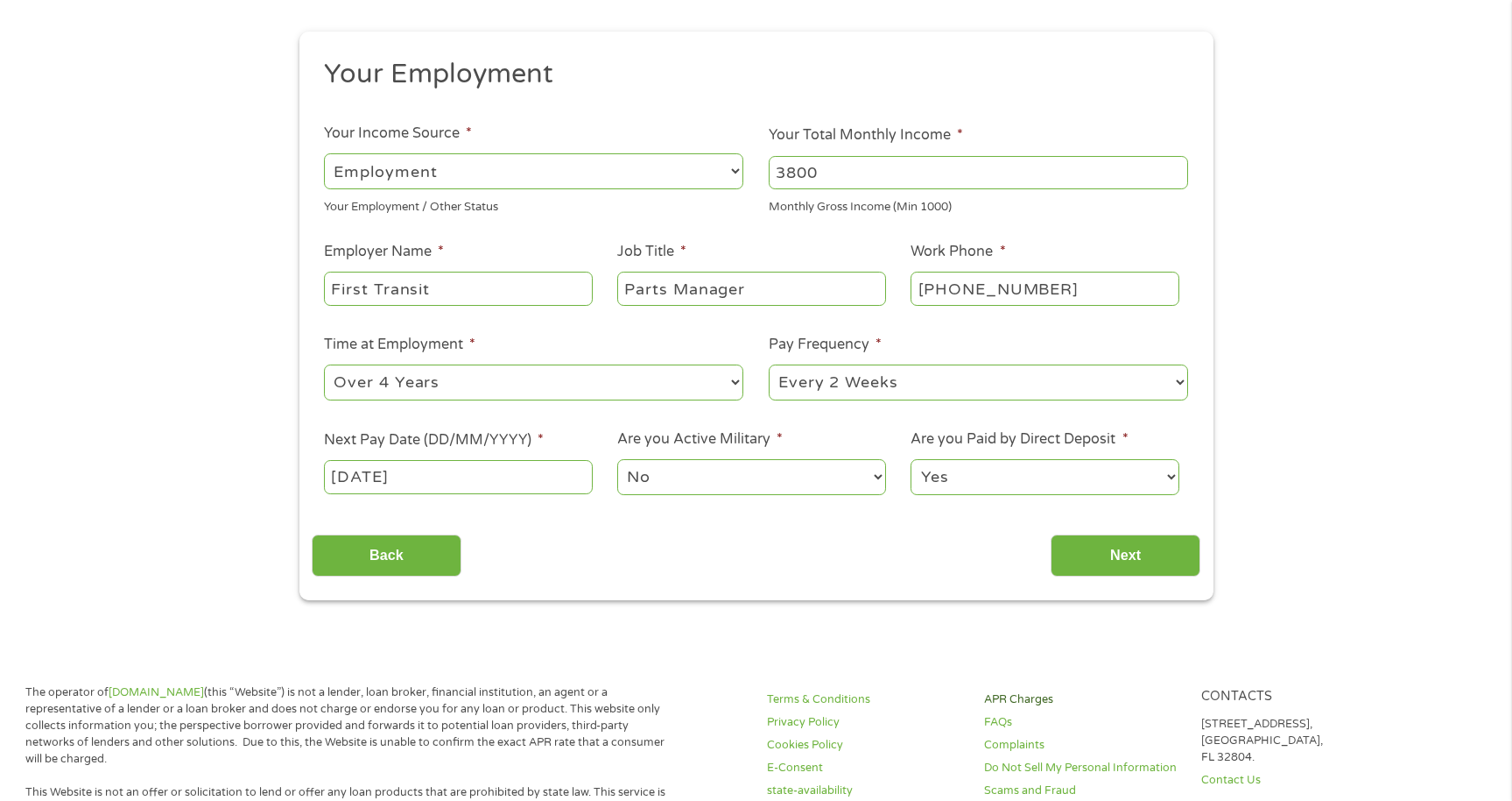
scroll to position [175, 0]
click at [1117, 552] on input "Next" at bounding box center [1125, 555] width 149 height 43
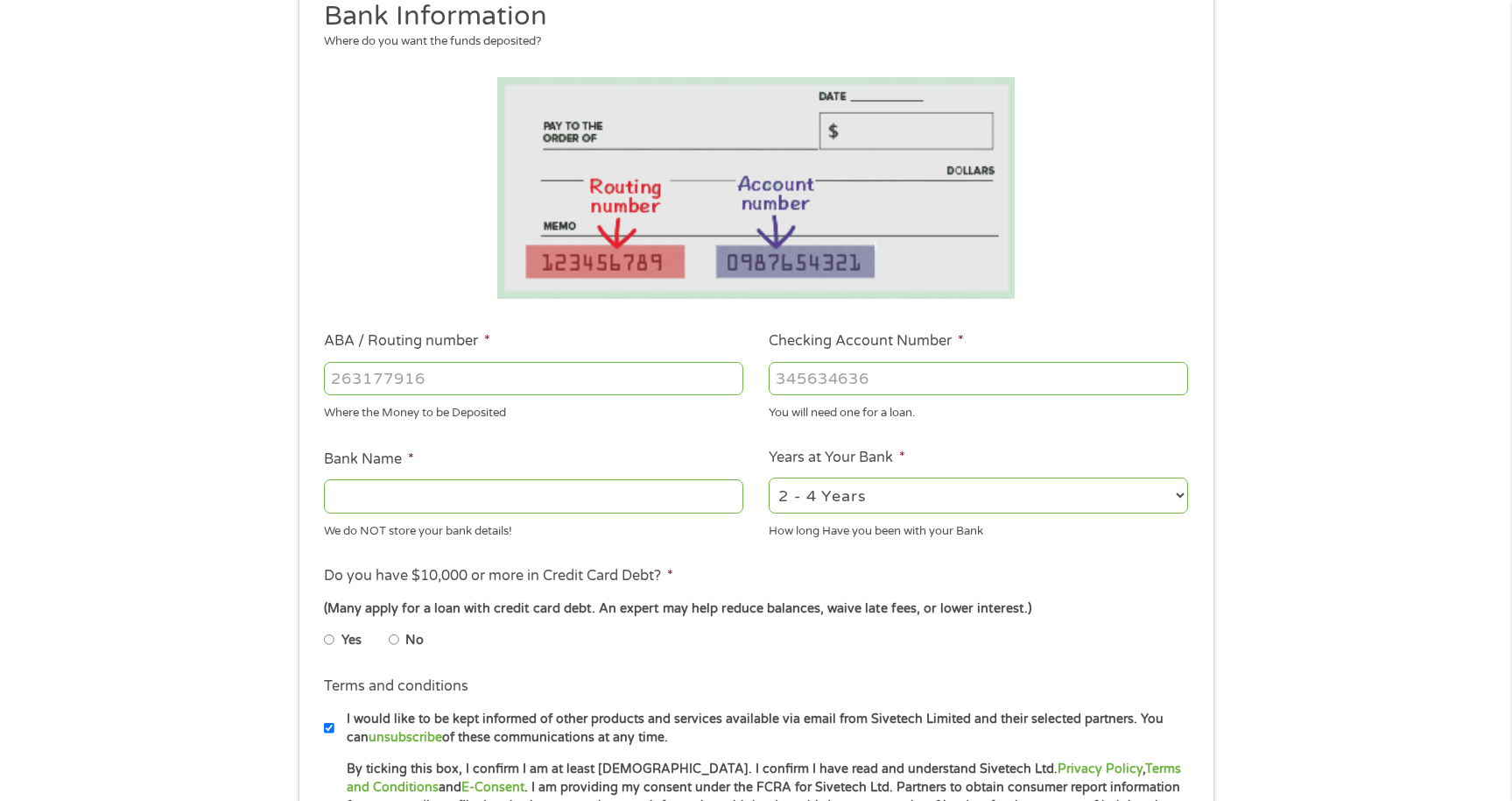
scroll to position [263, 0]
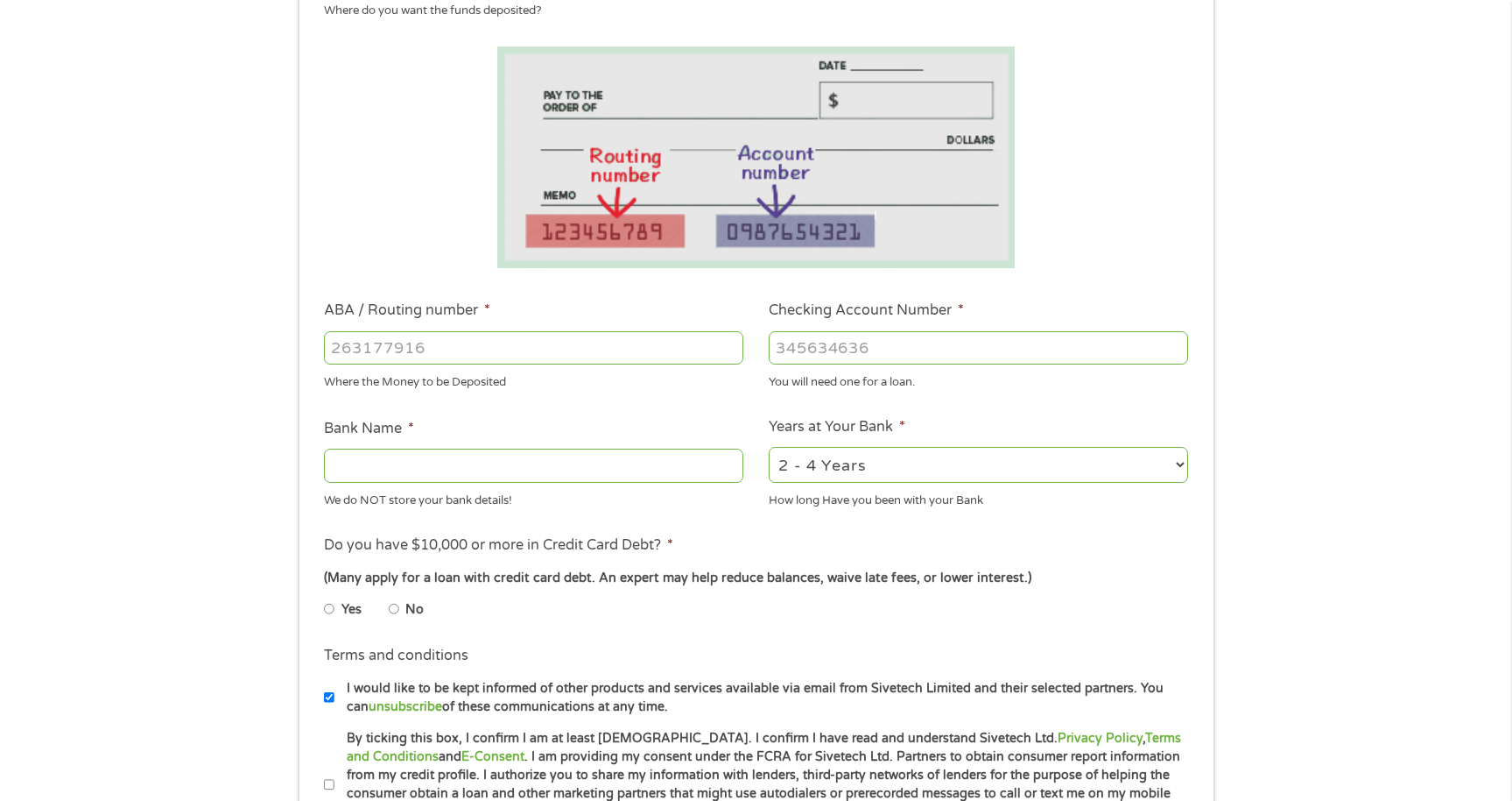
click at [393, 609] on input "No" at bounding box center [394, 608] width 10 height 28
radio input "true"
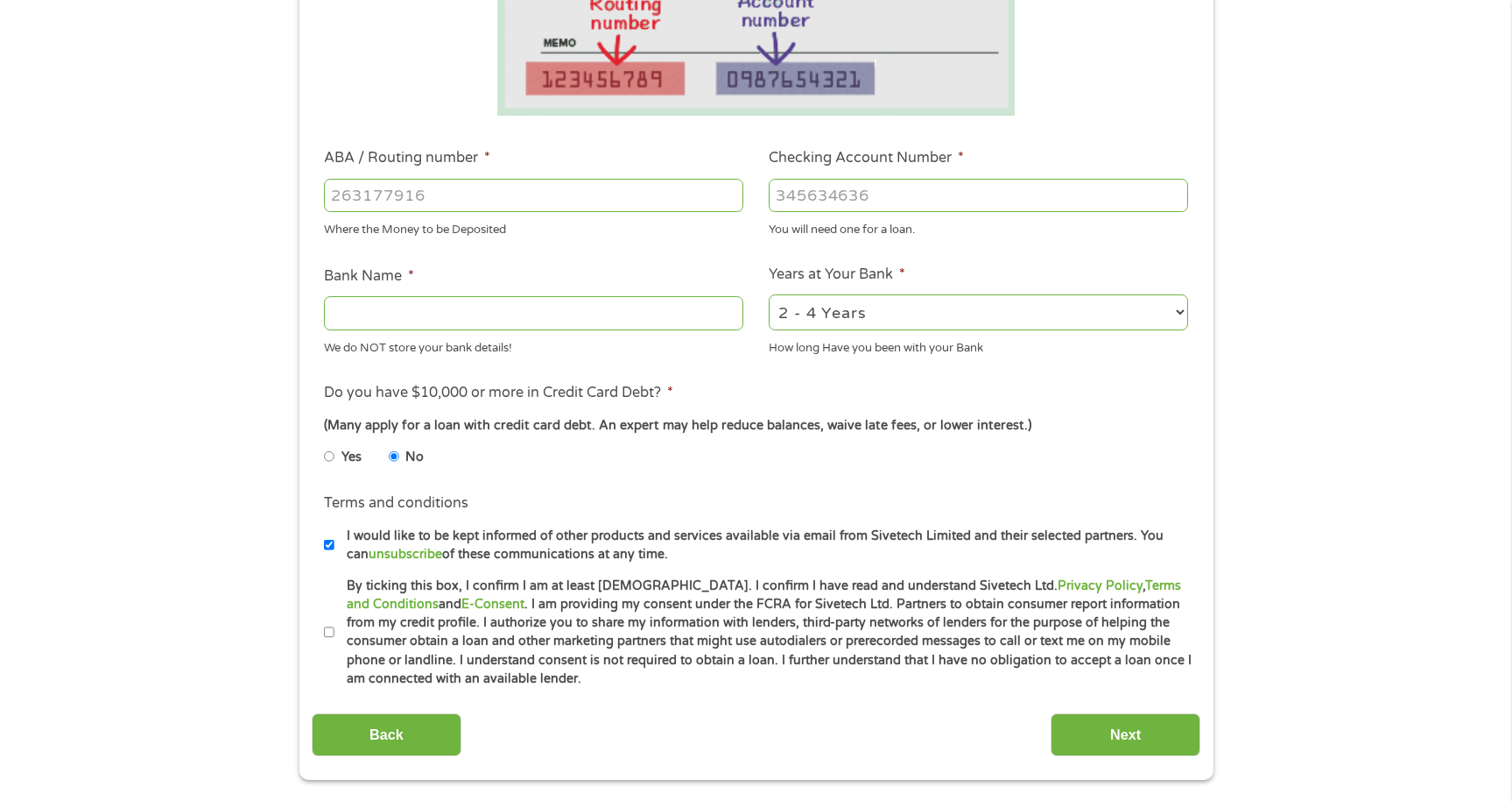
scroll to position [350, 0]
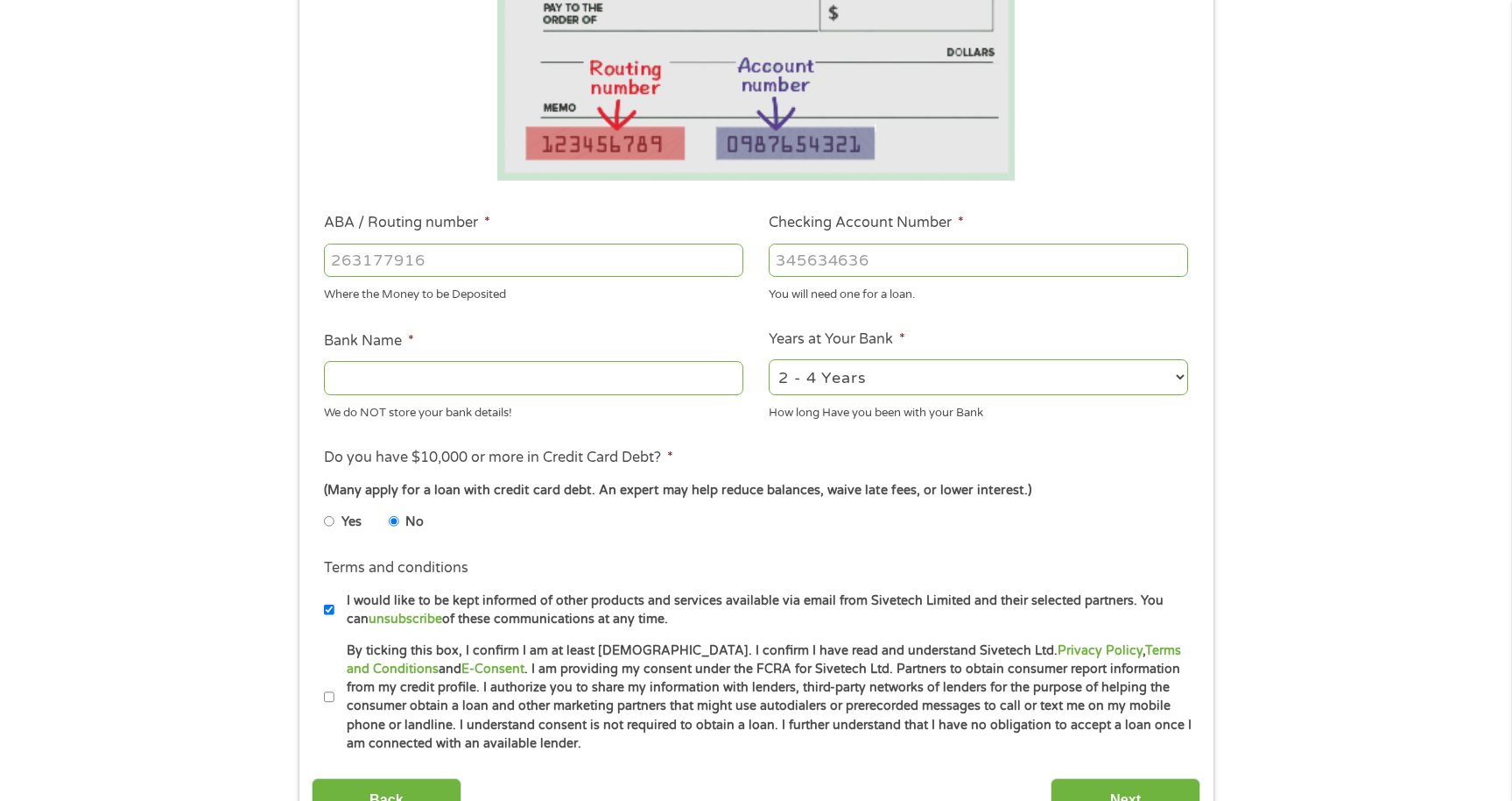
click at [832, 260] on input "Checking Account Number *" at bounding box center [978, 260] width 419 height 33
type input "7196606052"
click at [417, 267] on input "ABA / Routing number *" at bounding box center [533, 260] width 419 height 33
type input "256074974"
type input "NAVY FEDERAL CREDIT UNION"
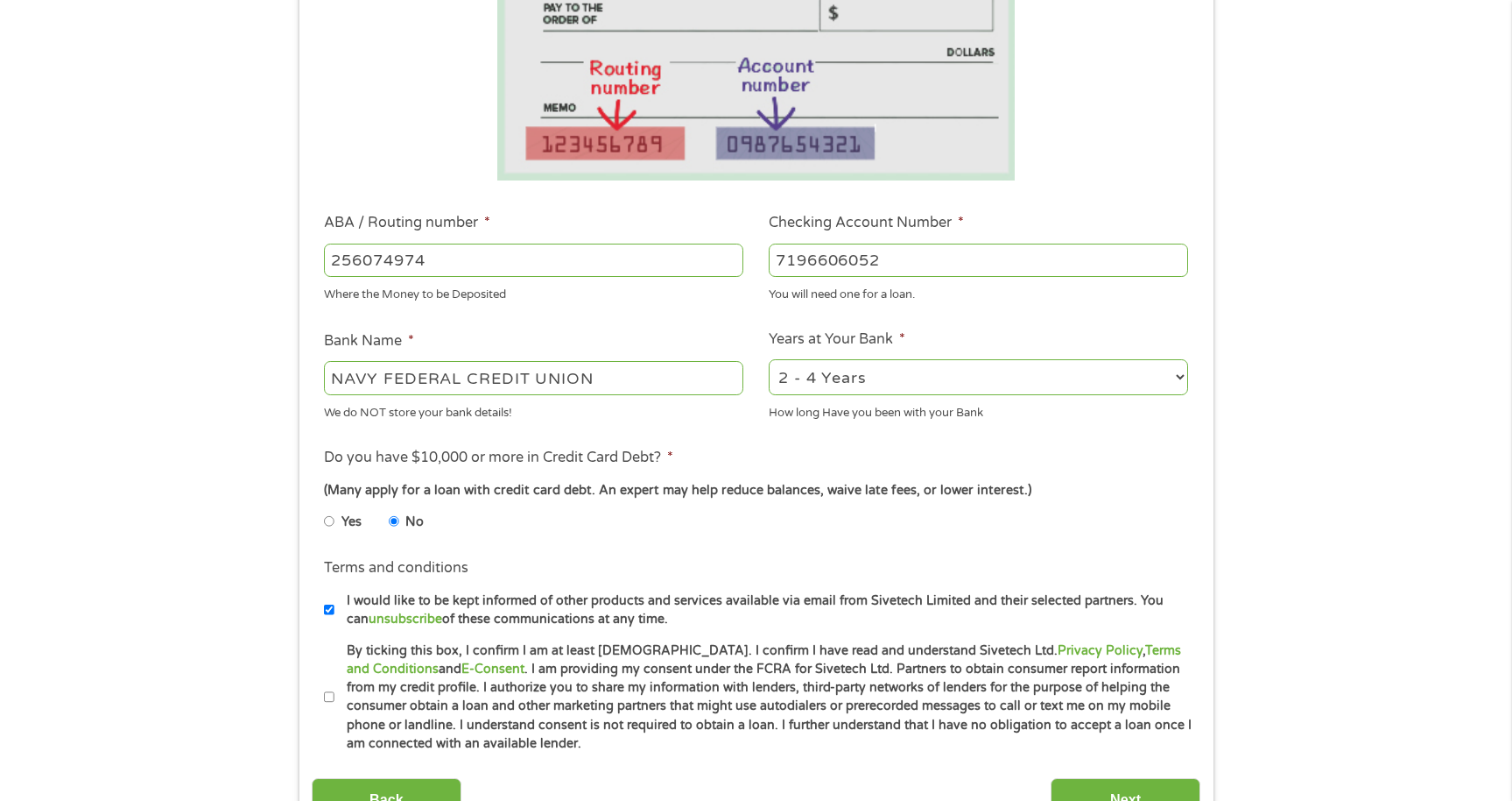
type input "256074974"
click at [1181, 381] on select "2 - 4 Years 6 - 12 Months 1 - 2 Years Over 4 Years" at bounding box center [978, 378] width 419 height 36
select select "60months"
click at [768, 360] on select "2 - 4 Years 6 - 12 Months 1 - 2 Years Over 4 Years" at bounding box center [978, 378] width 419 height 36
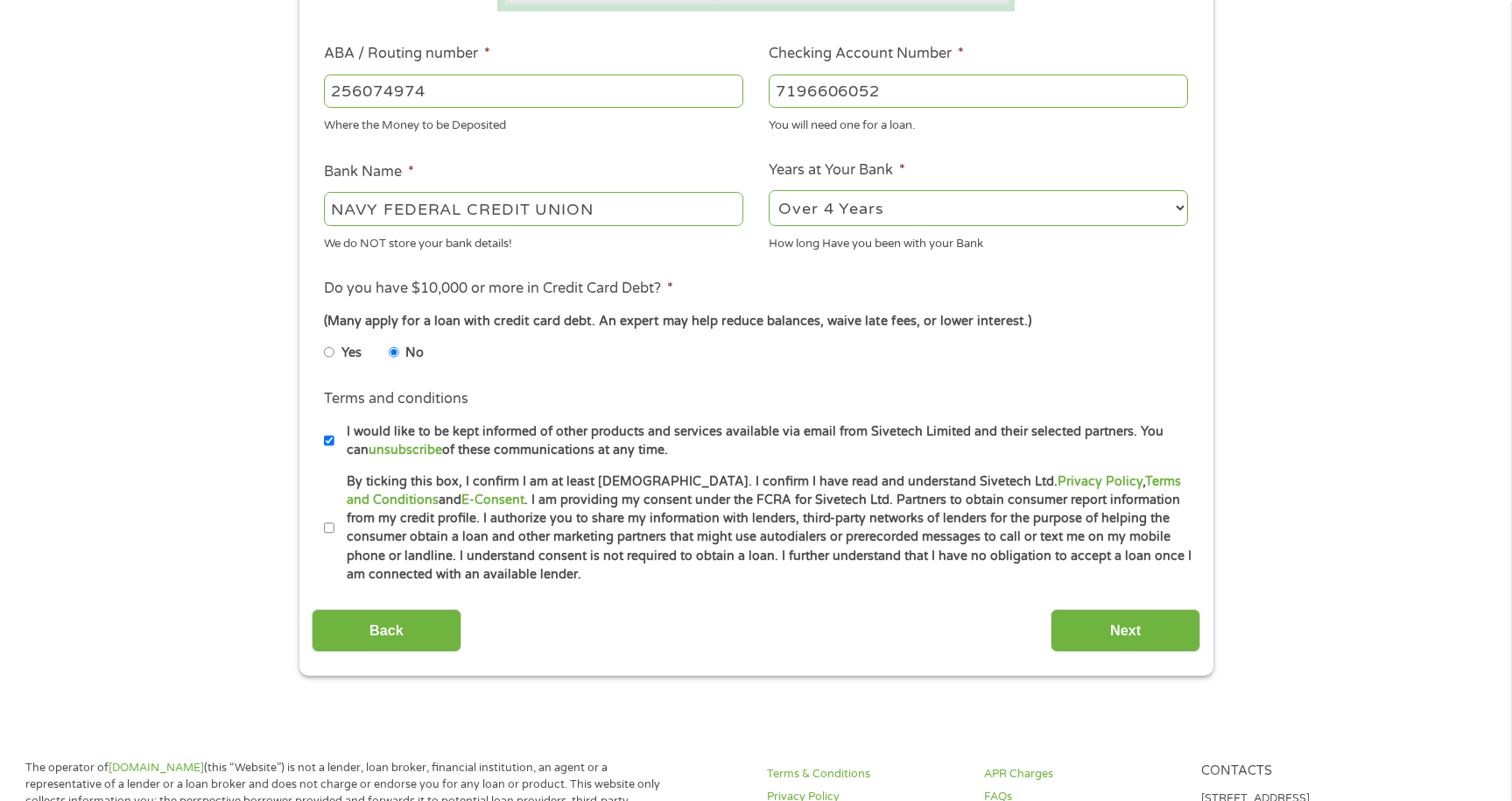
scroll to position [525, 0]
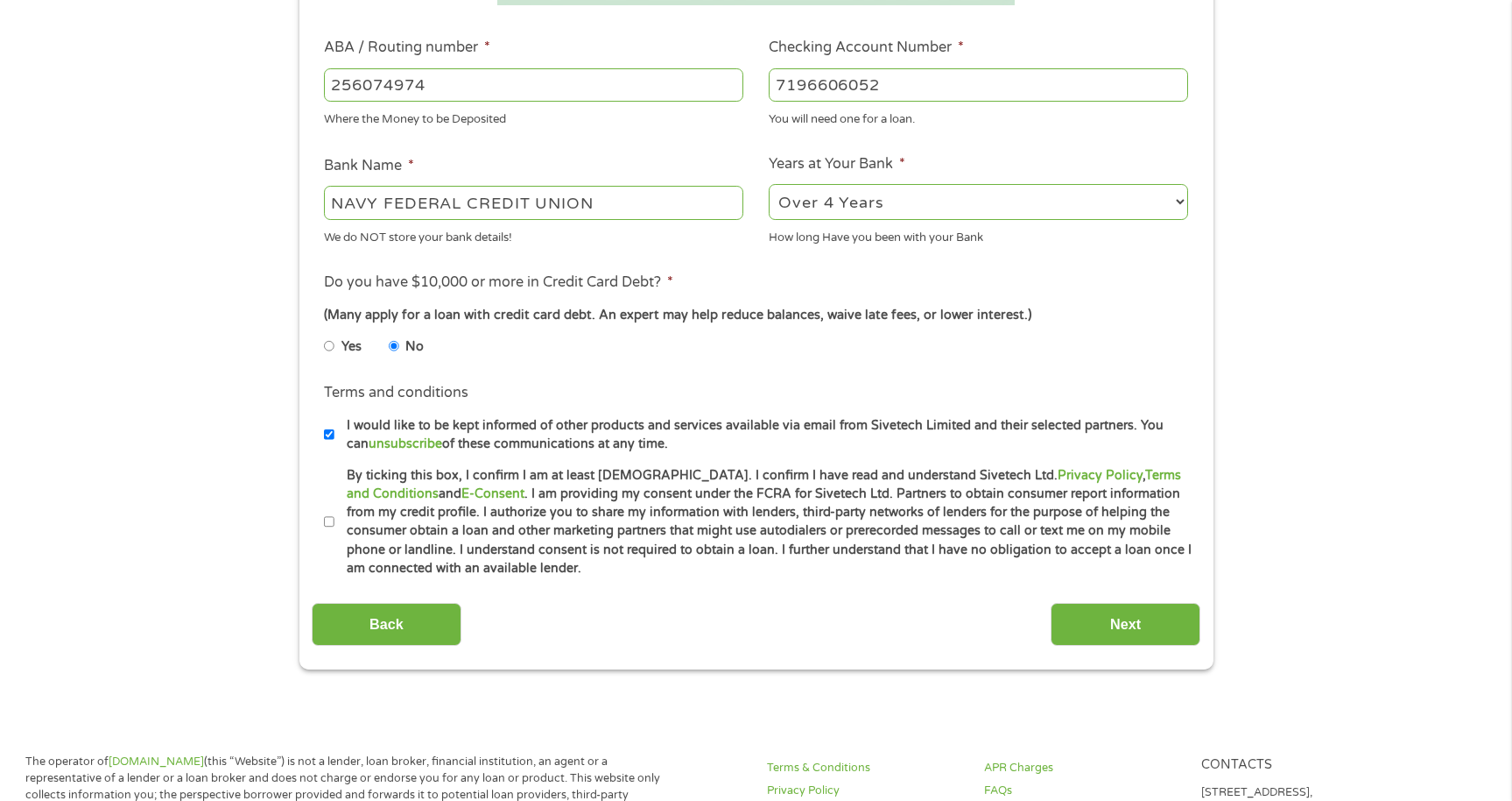
click at [329, 518] on input "By ticking this box, I confirm I am at least [DEMOGRAPHIC_DATA]. I confirm I ha…" at bounding box center [329, 521] width 10 height 28
checkbox input "true"
click at [1123, 626] on input "Next" at bounding box center [1125, 623] width 149 height 43
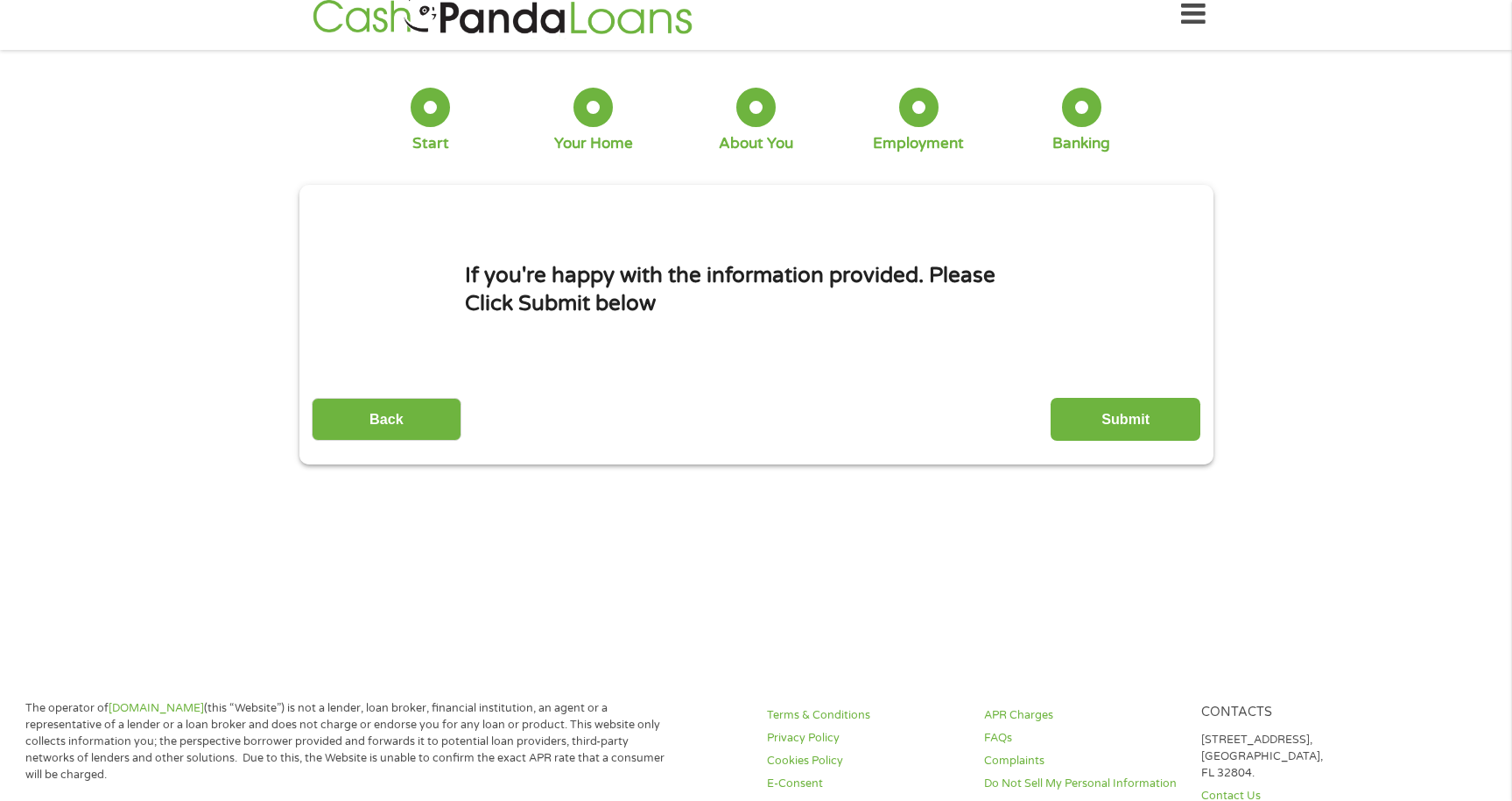
scroll to position [0, 0]
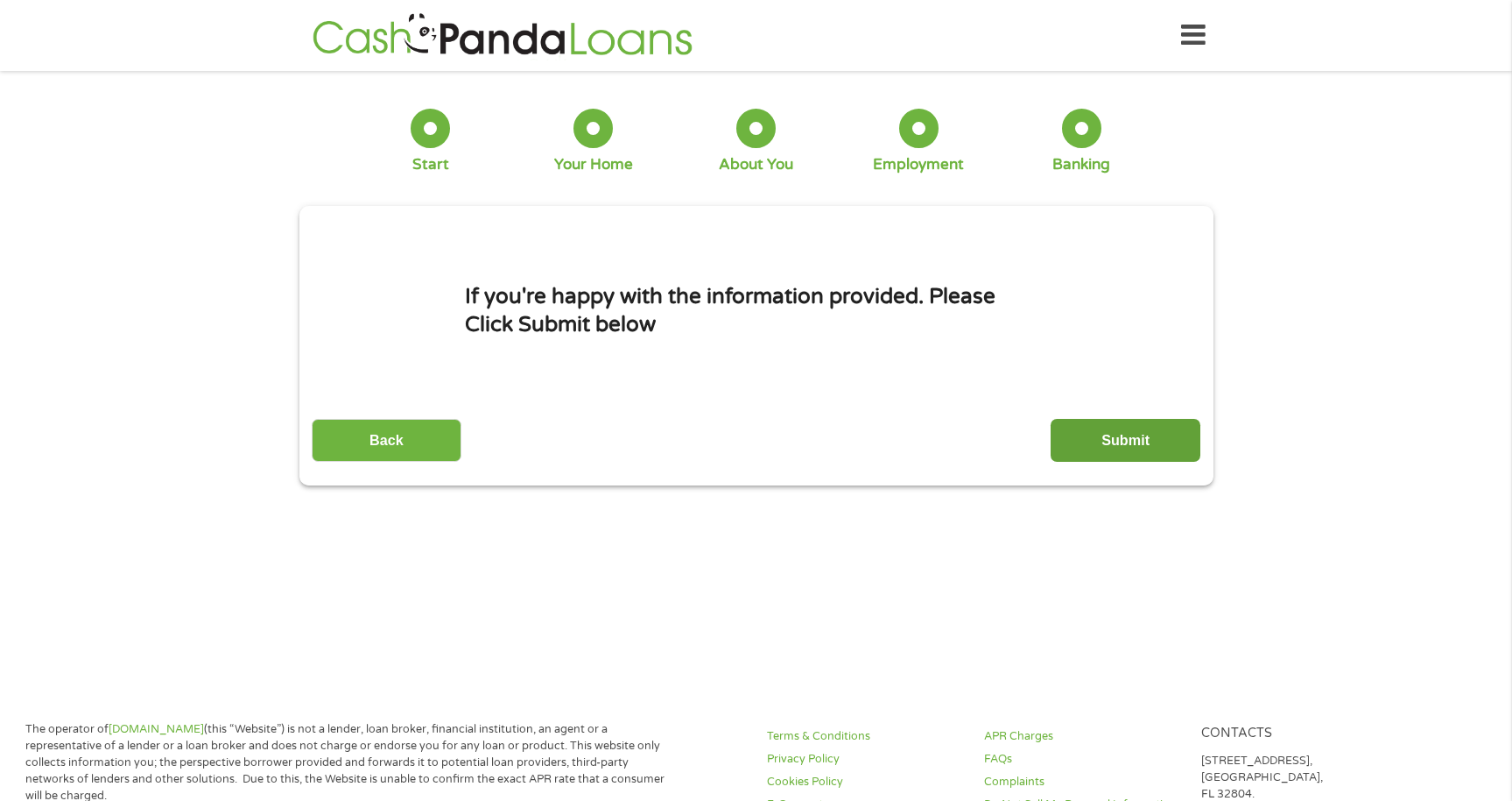
click at [1133, 448] on input "Submit" at bounding box center [1125, 440] width 149 height 43
